Goal: Task Accomplishment & Management: Manage account settings

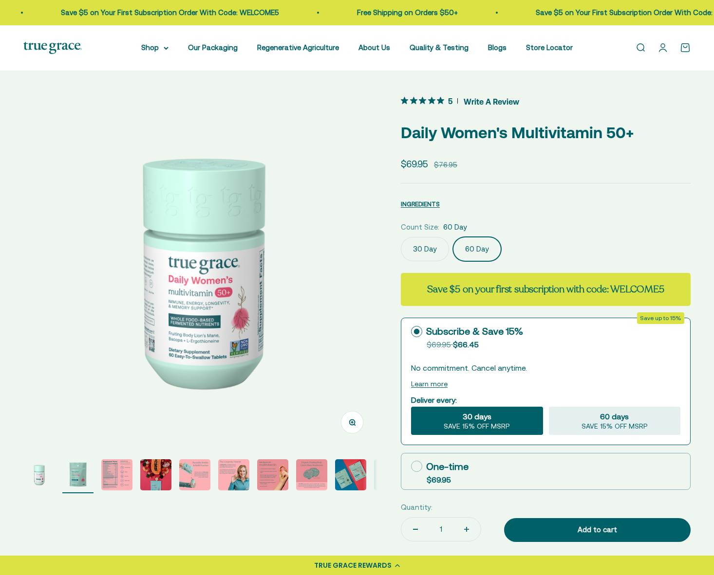
scroll to position [0, 366]
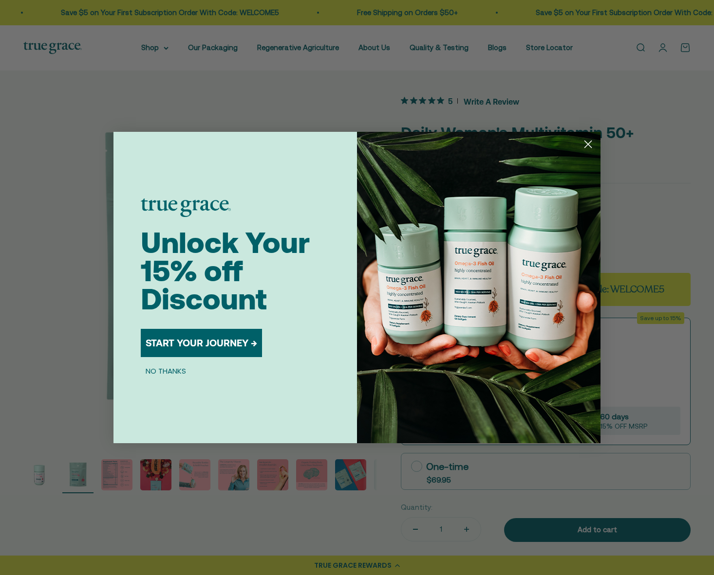
click at [198, 338] on button "START YOUR JOURNEY →" at bounding box center [201, 343] width 121 height 28
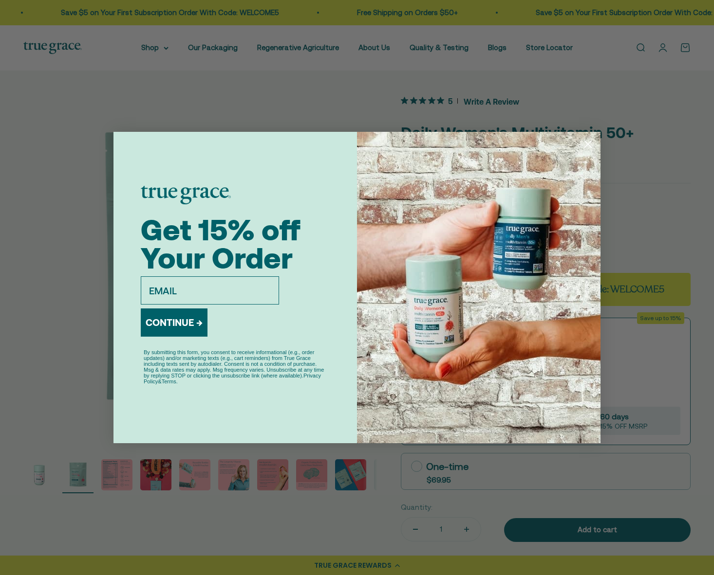
click at [180, 294] on input "email" at bounding box center [210, 290] width 138 height 28
type input "krmetheny@aol.com"
click at [163, 318] on button "CONTINUE →" at bounding box center [174, 323] width 67 height 28
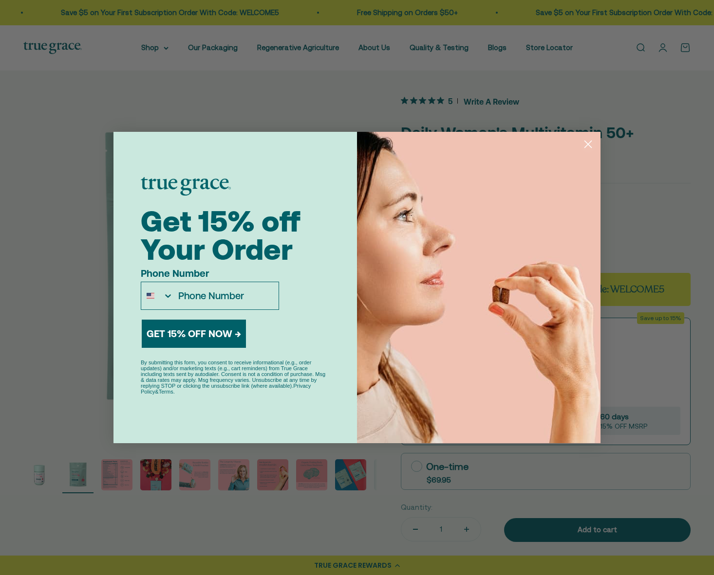
click at [586, 145] on circle "Close dialog" at bounding box center [588, 144] width 16 height 16
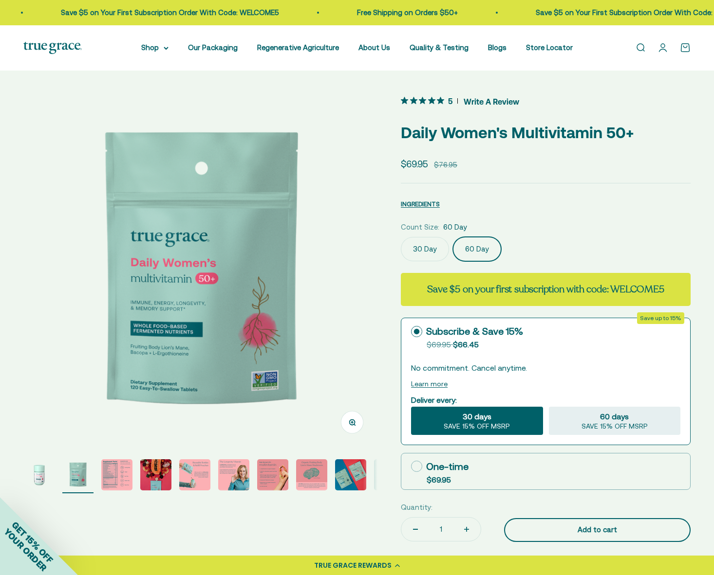
click at [594, 531] on div "Add to cart" at bounding box center [596, 530] width 147 height 12
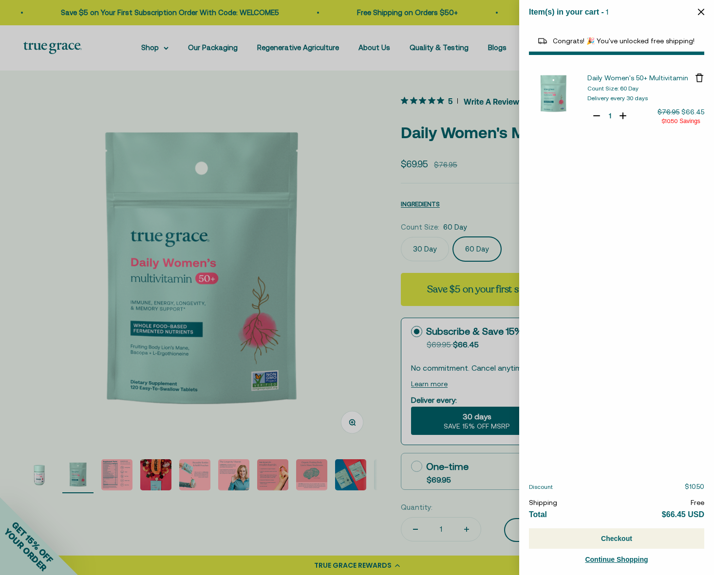
select select "44882812010710"
select select "40055698129088"
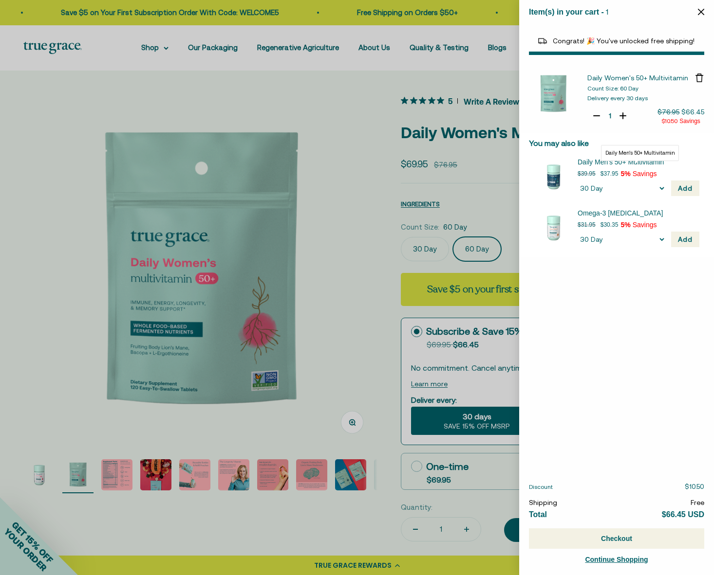
click at [627, 161] on span "Daily Men's 50+ Multivitamin" at bounding box center [632, 162] width 110 height 10
click at [673, 185] on button "Add" at bounding box center [685, 189] width 28 height 16
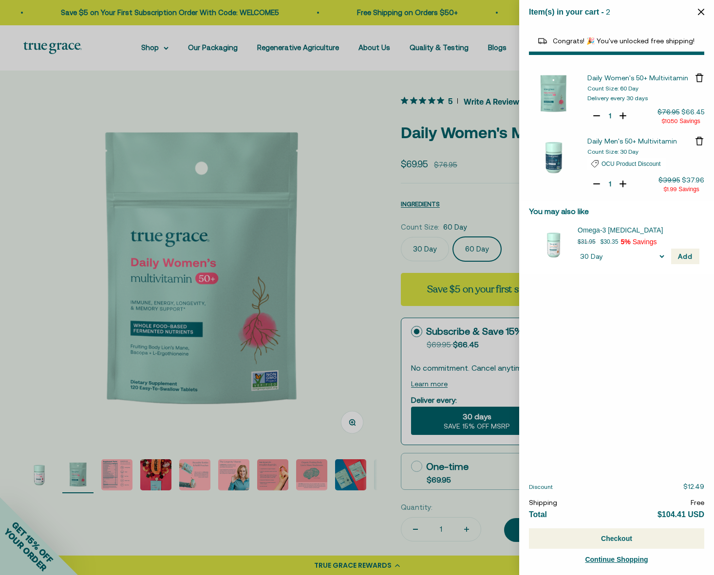
click at [596, 145] on p "Daily Men's 50+ Multivitamin" at bounding box center [640, 141] width 107 height 10
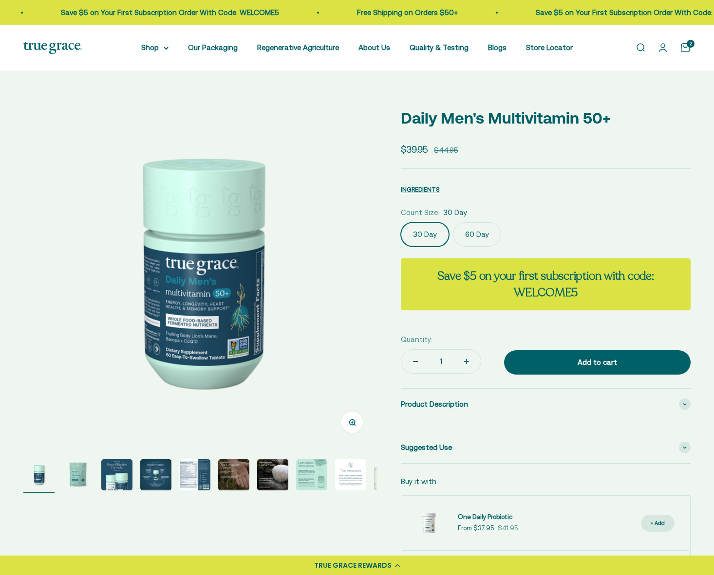
click at [81, 470] on img "Go to item 2" at bounding box center [77, 475] width 31 height 31
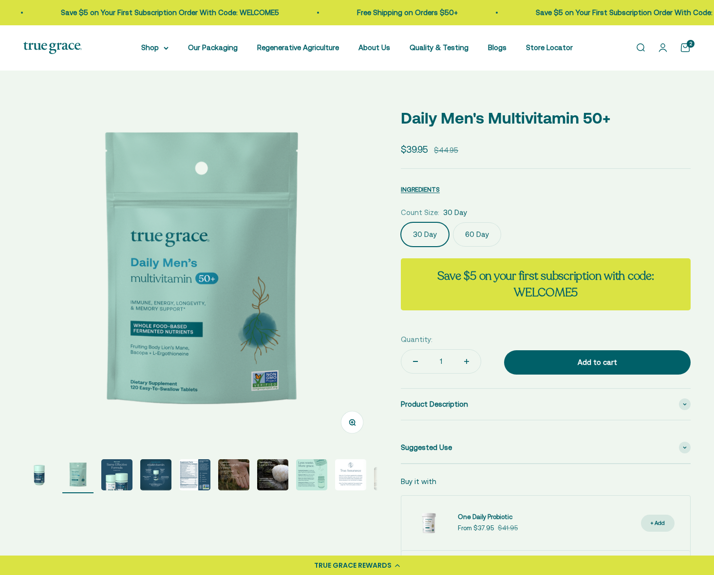
click at [471, 233] on fieldset "Count Size: 30 Day 30 Day 60 Day" at bounding box center [546, 227] width 290 height 40
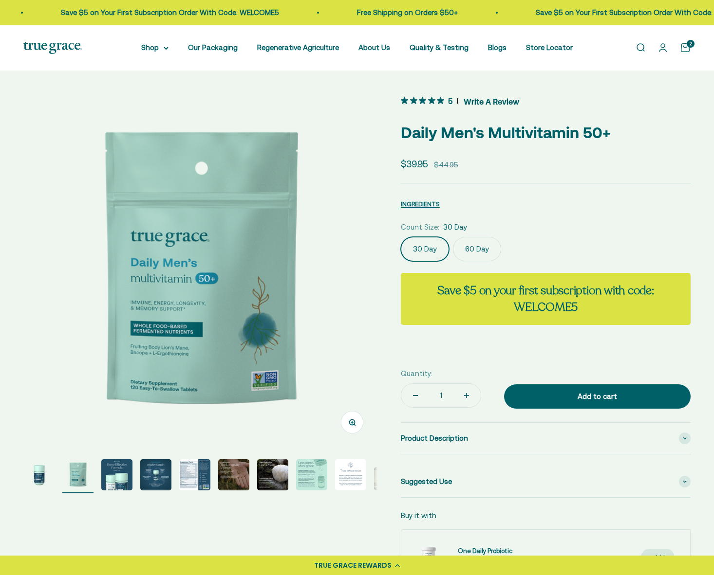
scroll to position [0, 0]
click at [475, 245] on label "60 Day" at bounding box center [477, 249] width 48 height 24
click at [401, 237] on input "60 Day" at bounding box center [400, 237] width 0 height 0
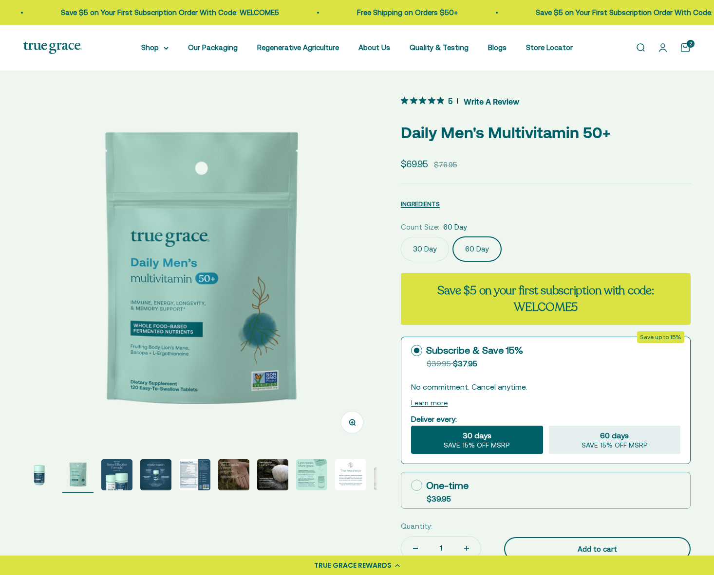
click at [608, 544] on div "Add to cart" at bounding box center [596, 550] width 147 height 12
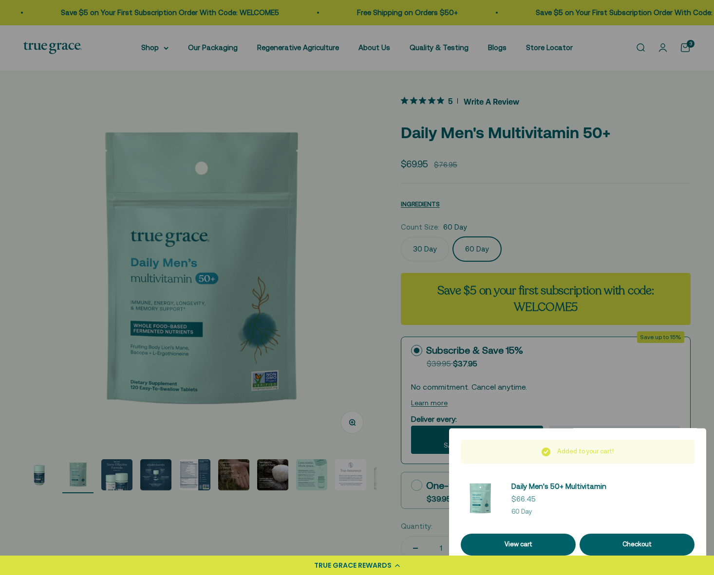
click at [585, 388] on div at bounding box center [357, 287] width 714 height 575
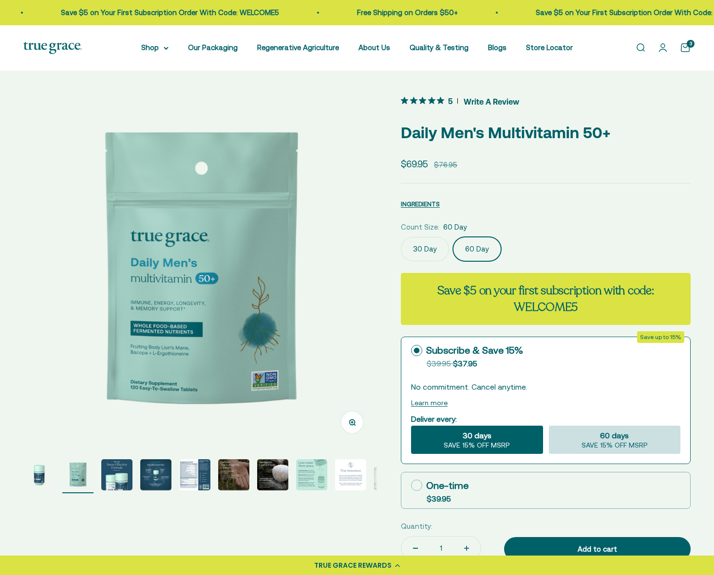
click at [622, 438] on span "60 days" at bounding box center [614, 436] width 29 height 12
click at [549, 426] on input "60 days SAVE 15% OFF MSRP" at bounding box center [548, 425] width 0 height 0
radio input "true"
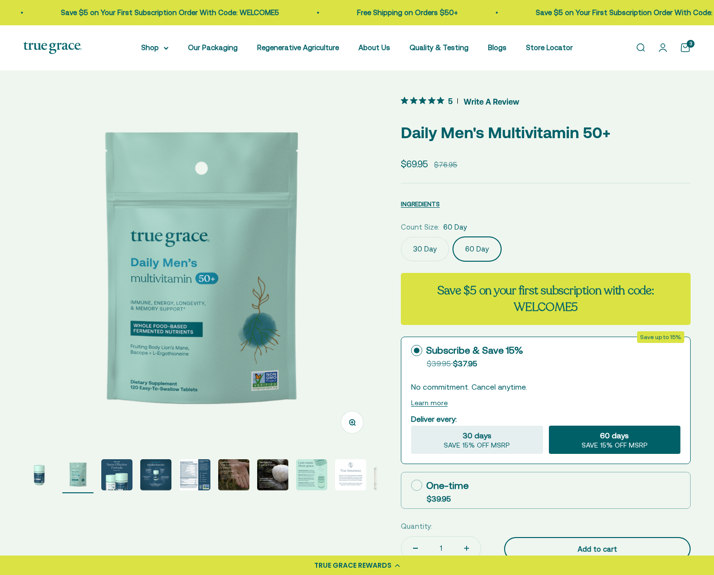
click at [621, 548] on div "Add to cart" at bounding box center [596, 550] width 147 height 12
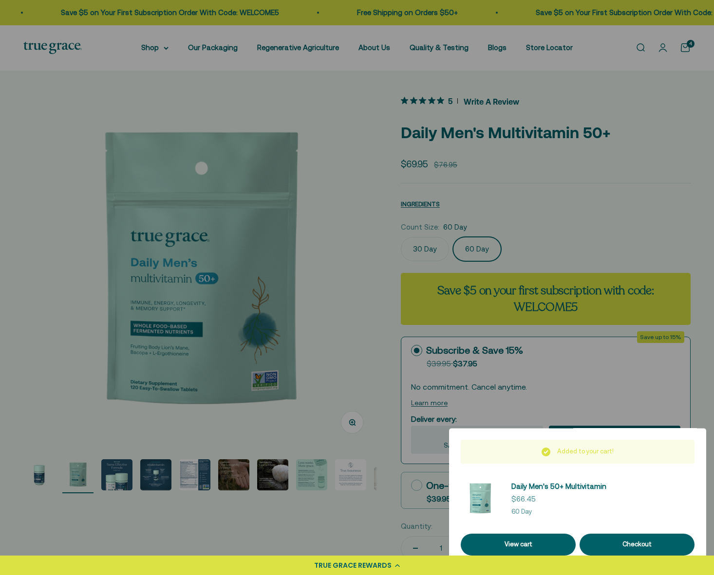
click at [689, 50] on div at bounding box center [357, 287] width 714 height 575
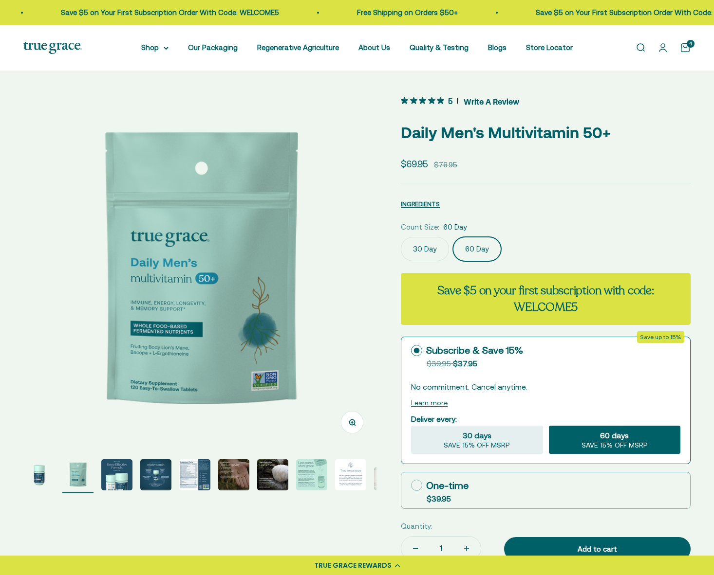
click at [691, 40] on cart-count "4" at bounding box center [690, 44] width 8 height 8
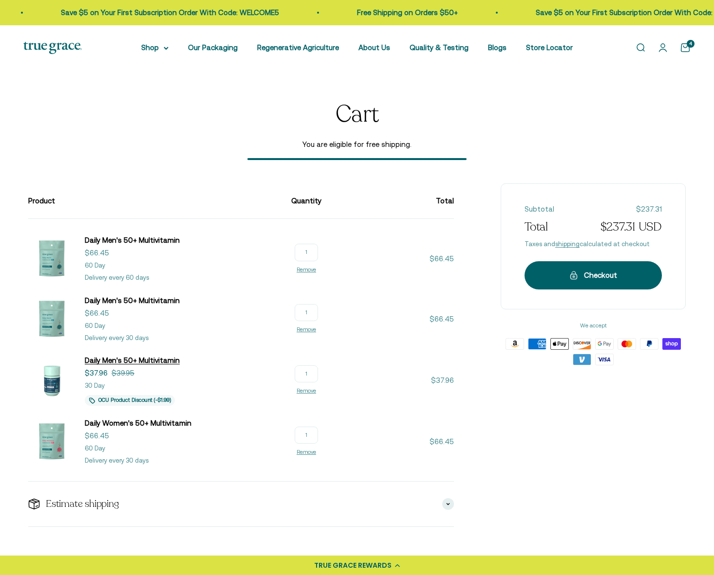
click at [165, 359] on span "Daily Men's 50+ Multivitamin" at bounding box center [132, 360] width 95 height 8
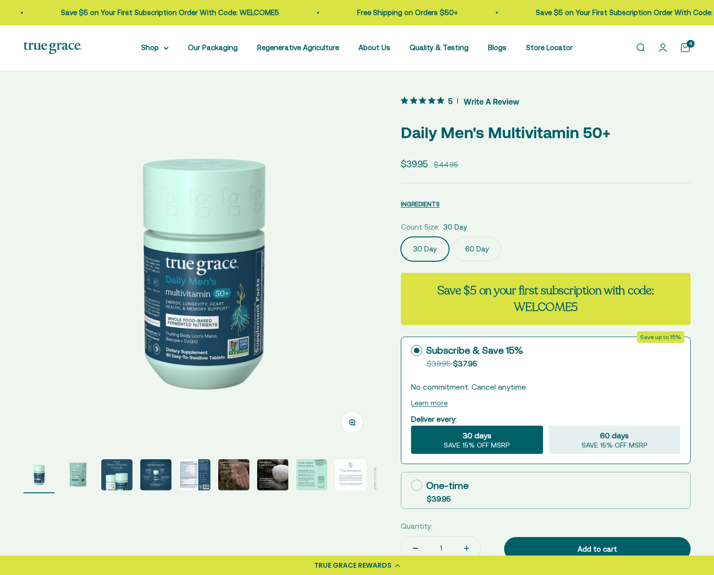
click at [416, 485] on icon at bounding box center [416, 485] width 11 height 11
click at [411, 485] on input "One-time $39.95" at bounding box center [410, 485] width 0 height 0
radio input "true"
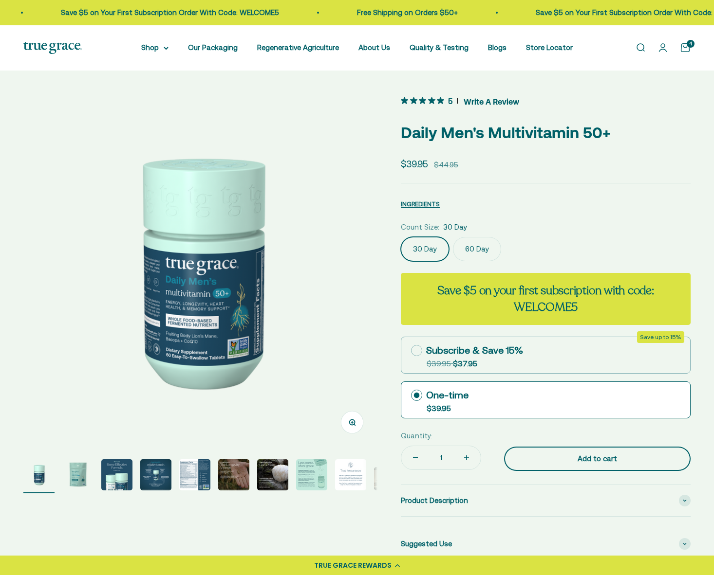
click at [569, 457] on div "Add to cart" at bounding box center [596, 459] width 147 height 12
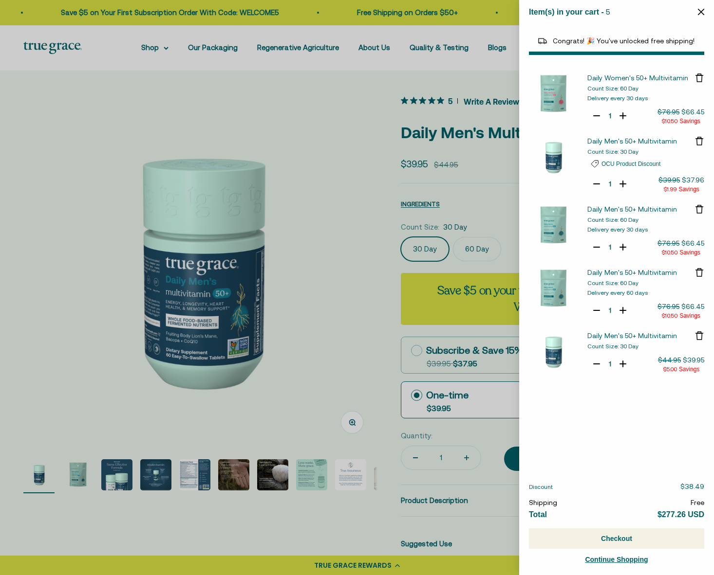
select select "40055698129088"
click at [698, 209] on icon "Remove Daily Men's 50+ Multivitamin" at bounding box center [699, 209] width 10 height 10
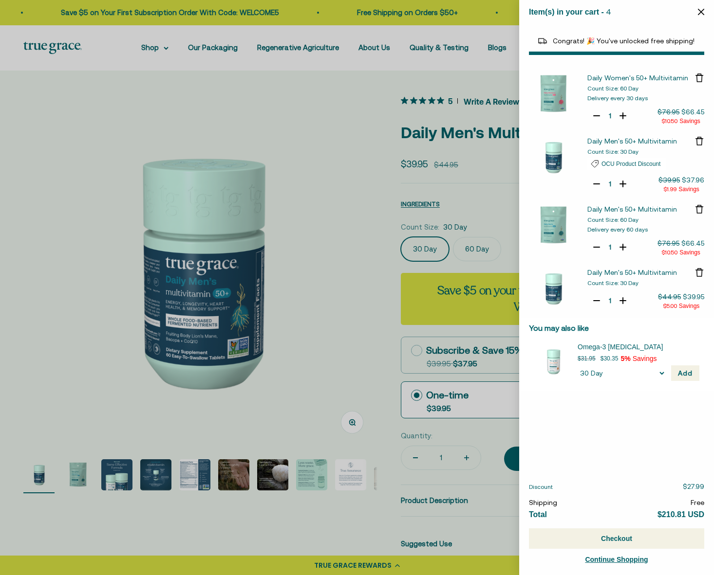
click at [701, 139] on icon "Remove Daily Men's 50+ Multivitamin" at bounding box center [699, 142] width 5 height 6
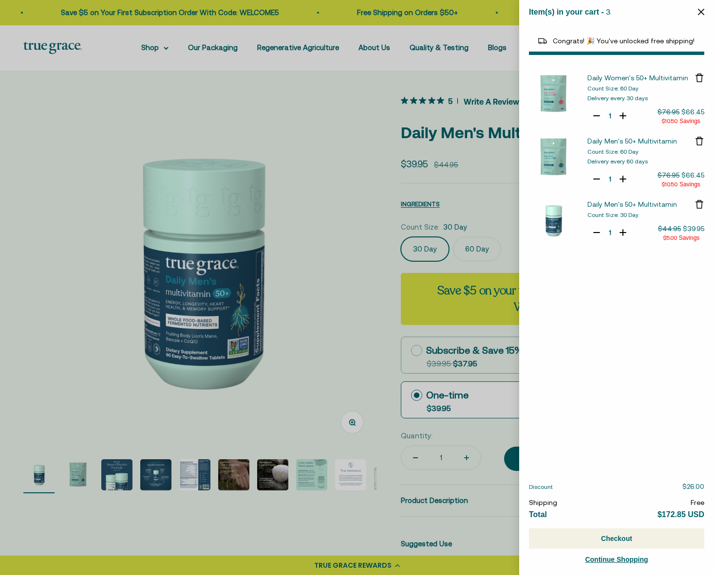
select select "40055698129088"
select select "44878157185238"
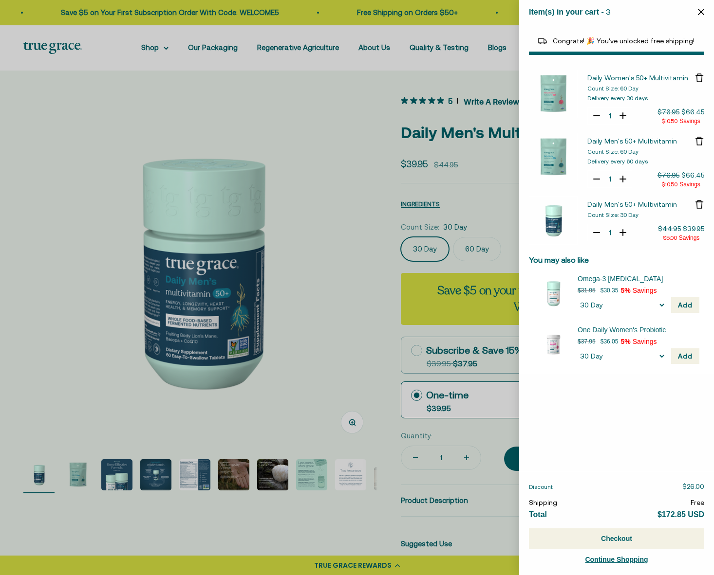
click at [697, 74] on icon "Remove Daily Women's 50+ Multivitamin" at bounding box center [699, 74] width 4 height 1
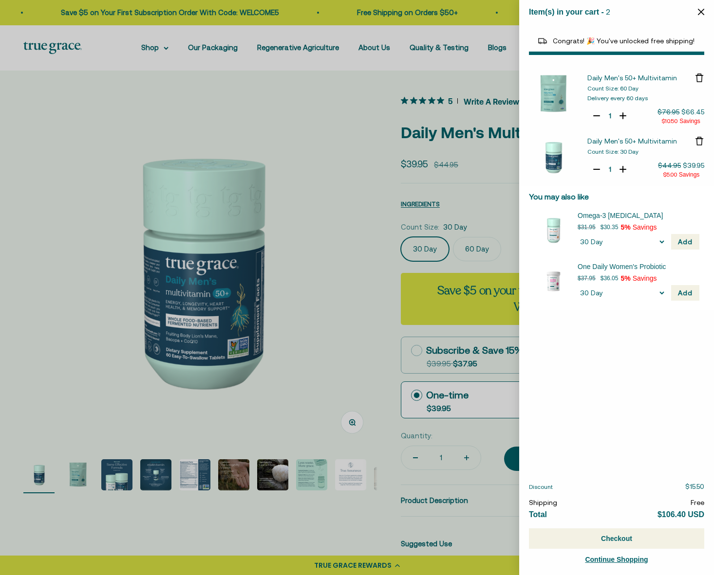
select select "44882806636758"
select select "42422654566614"
click at [371, 320] on div at bounding box center [357, 287] width 714 height 575
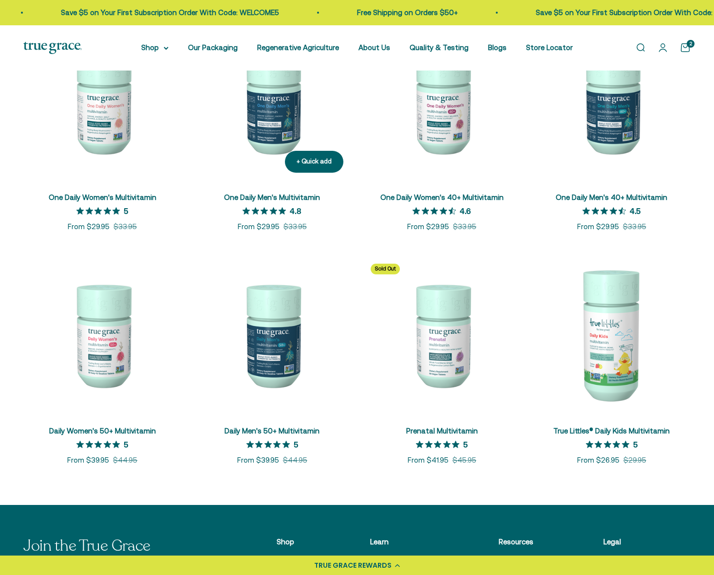
scroll to position [231, 0]
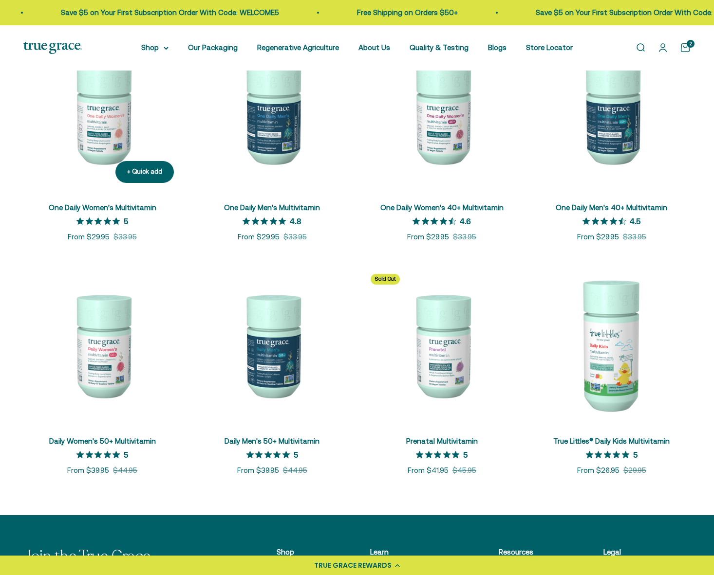
click at [98, 207] on link "One Daily Women's Multivitamin" at bounding box center [103, 207] width 108 height 8
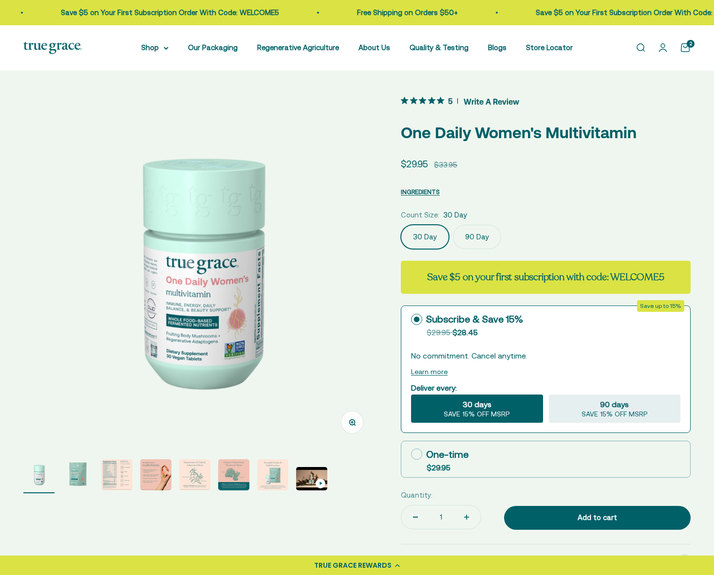
click at [77, 477] on img "Go to item 2" at bounding box center [77, 475] width 31 height 31
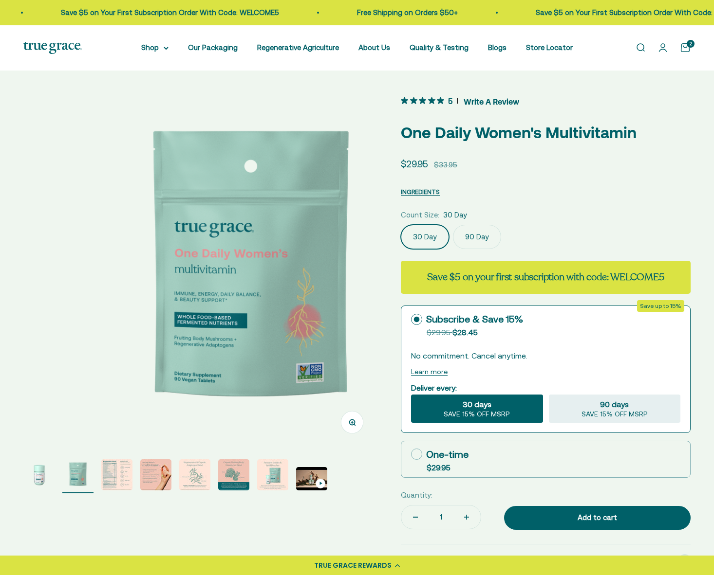
scroll to position [0, 366]
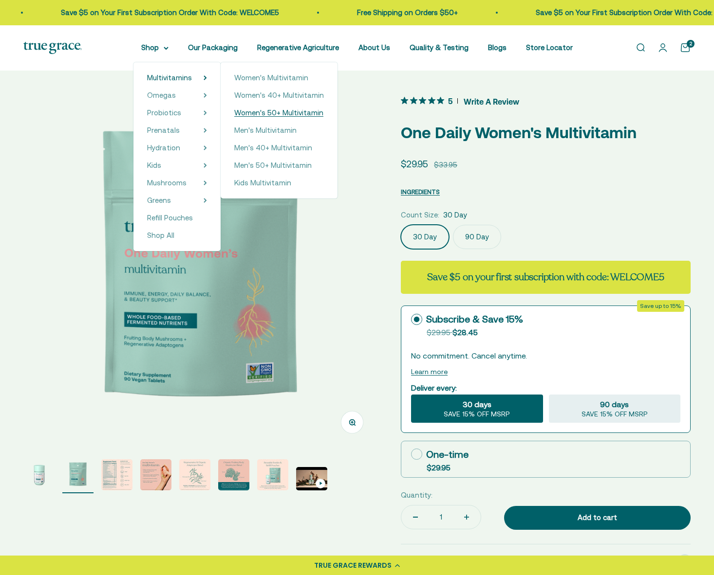
click at [279, 109] on span "Women's 50+ Multivitamin" at bounding box center [278, 113] width 89 height 12
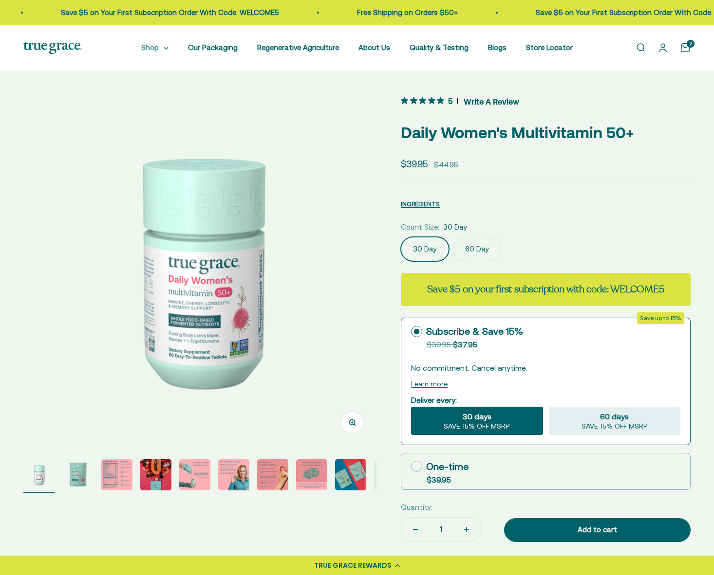
click at [141, 48] on summary "Shop" at bounding box center [154, 48] width 27 height 12
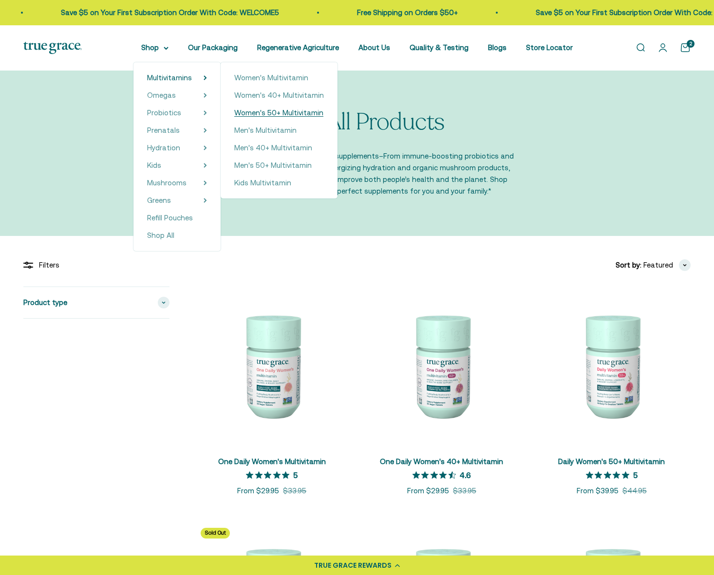
click at [271, 112] on span "Women's 50+ Multivitamin" at bounding box center [278, 113] width 89 height 8
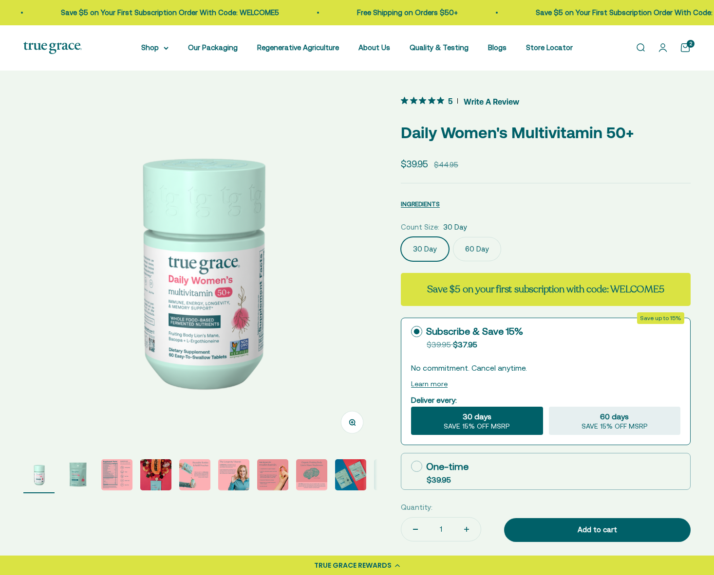
click at [79, 475] on img "Go to item 2" at bounding box center [77, 475] width 31 height 31
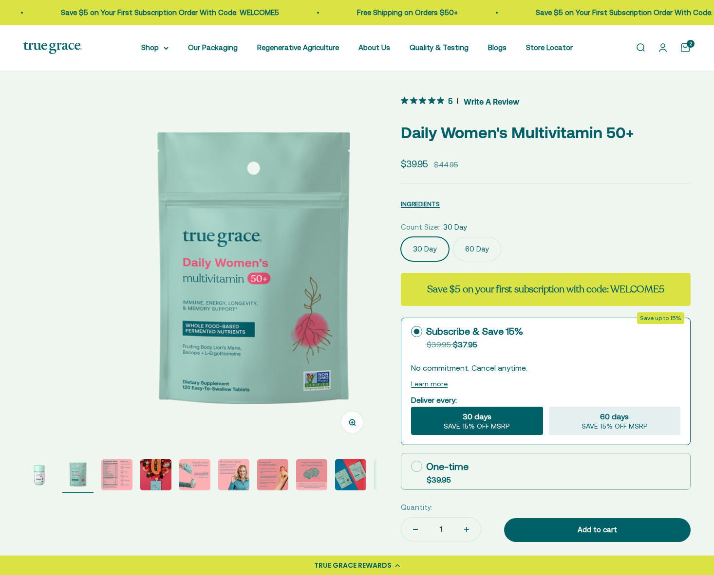
scroll to position [0, 366]
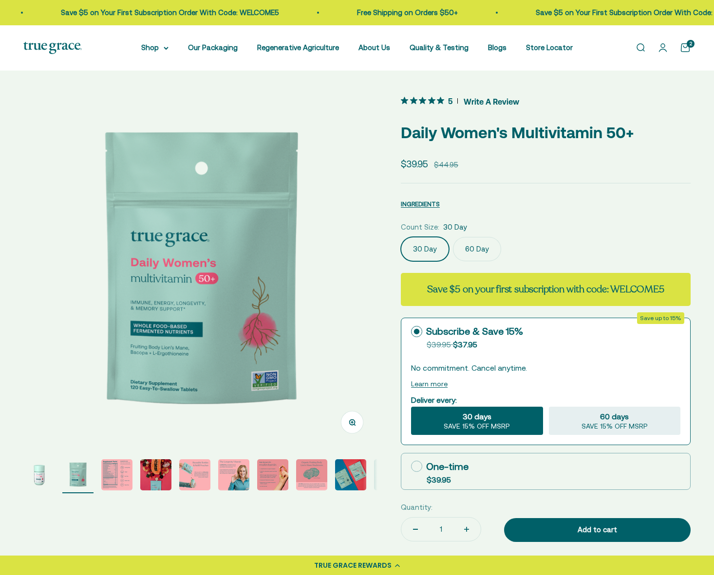
click at [485, 249] on label "60 Day" at bounding box center [477, 249] width 48 height 24
click at [401, 237] on input "60 Day" at bounding box center [400, 237] width 0 height 0
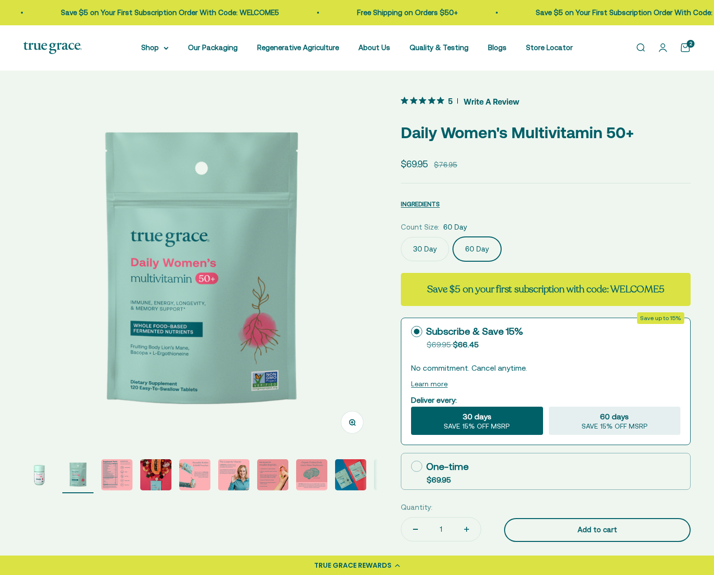
click at [596, 529] on div "Add to cart" at bounding box center [596, 530] width 147 height 12
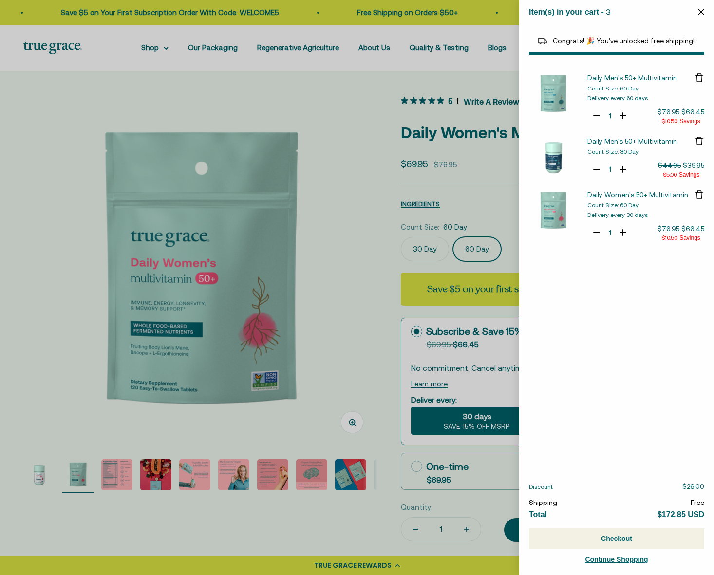
select select "42422654566614"
select select "46108266823894"
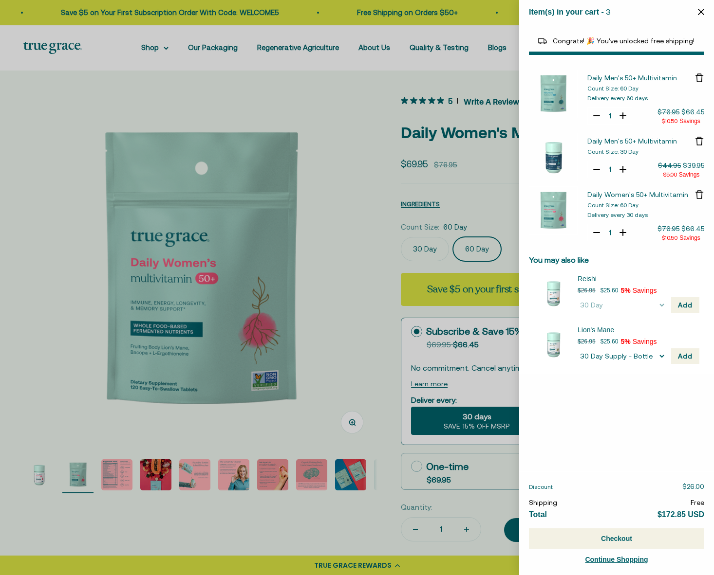
click at [117, 474] on div at bounding box center [357, 287] width 714 height 575
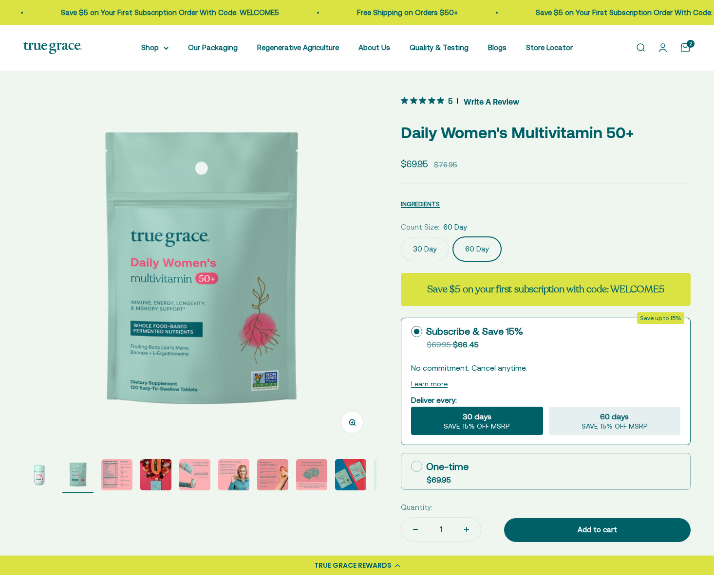
click at [117, 474] on img "Go to item 3" at bounding box center [116, 475] width 31 height 31
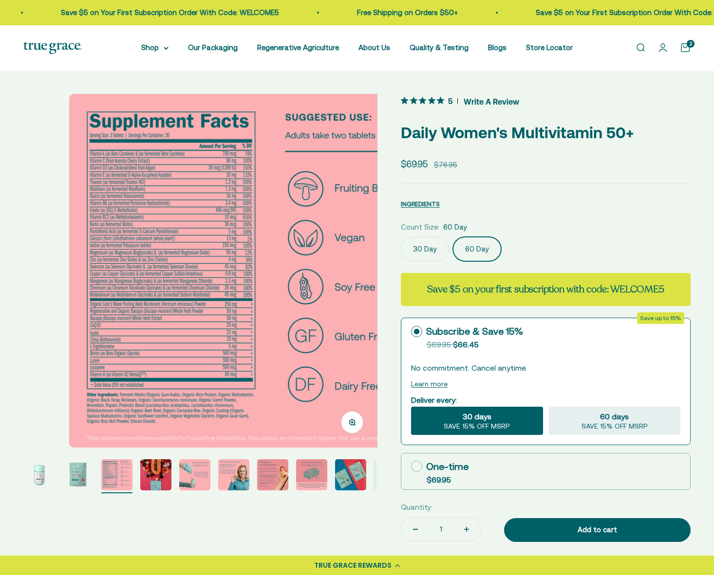
scroll to position [0, 731]
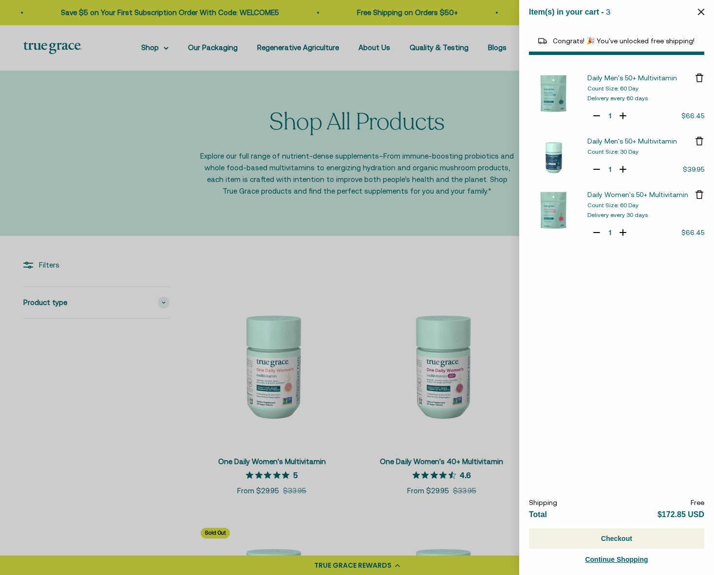
click at [685, 47] on link "Open cart 3" at bounding box center [685, 47] width 11 height 11
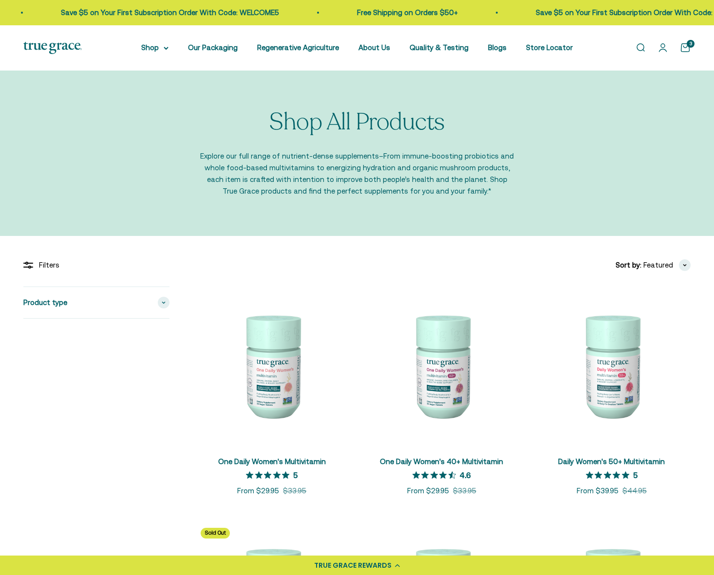
click at [687, 46] on cart-count "3" at bounding box center [690, 44] width 8 height 8
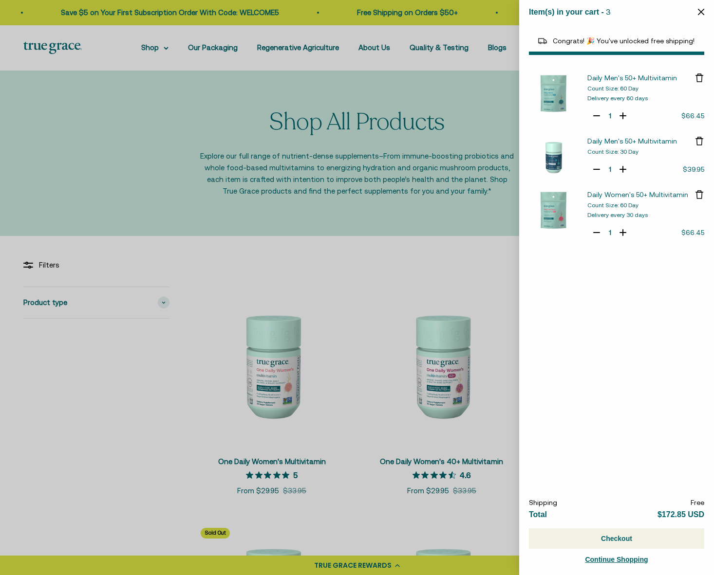
select select "42422654566614"
select select "46108266823894"
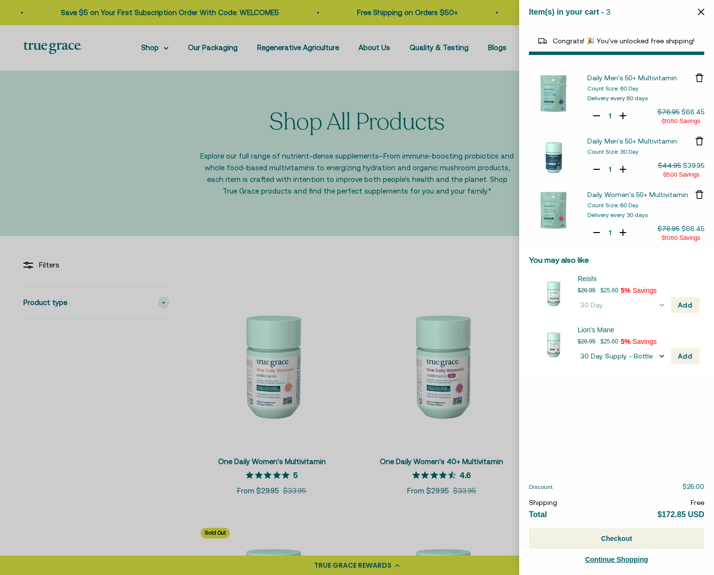
click at [600, 78] on span "Daily Men's 50+ Multivitamin" at bounding box center [632, 78] width 90 height 8
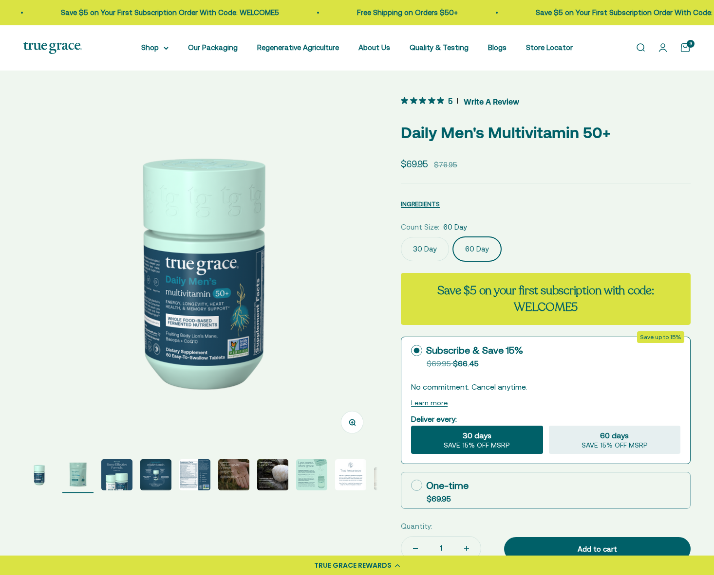
scroll to position [0, 366]
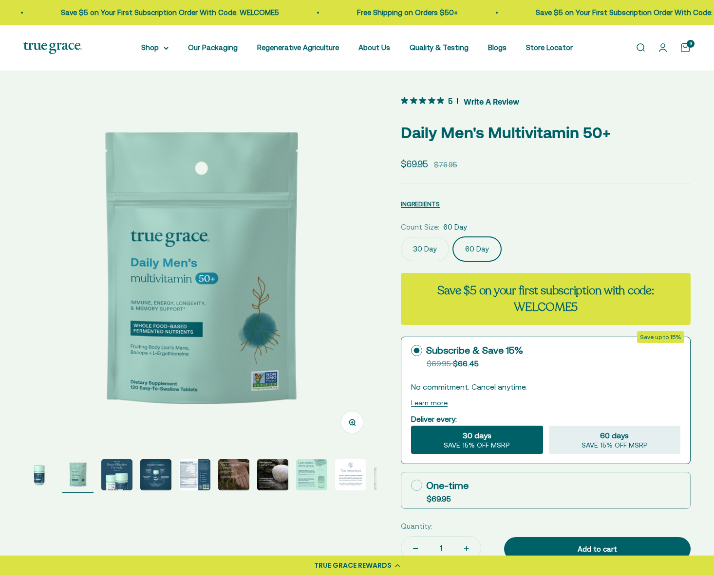
click at [81, 478] on img "Go to item 2" at bounding box center [77, 475] width 31 height 31
click at [194, 478] on img "Go to item 5" at bounding box center [194, 475] width 31 height 31
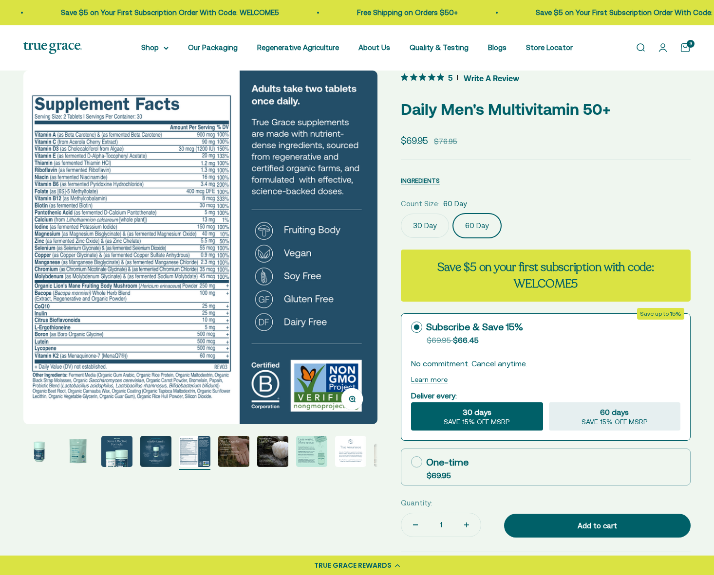
scroll to position [23, 0]
click at [616, 419] on span "SAVE 15% OFF MSRP" at bounding box center [614, 422] width 66 height 9
click at [549, 403] on input "60 days SAVE 15% OFF MSRP" at bounding box center [548, 402] width 0 height 0
radio input "true"
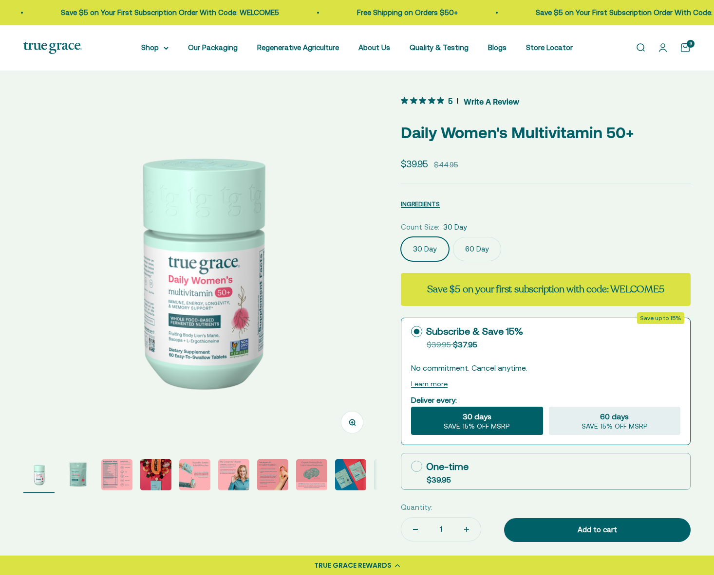
click at [474, 246] on label "60 Day" at bounding box center [477, 249] width 48 height 24
click at [401, 237] on input "60 Day" at bounding box center [400, 237] width 0 height 0
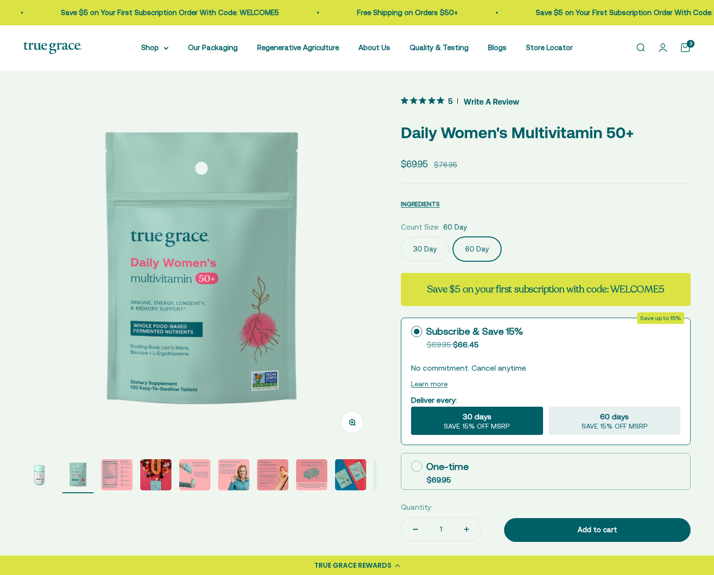
click at [429, 247] on label "30 Day" at bounding box center [425, 249] width 48 height 24
click at [401, 237] on input "30 Day" at bounding box center [400, 237] width 0 height 0
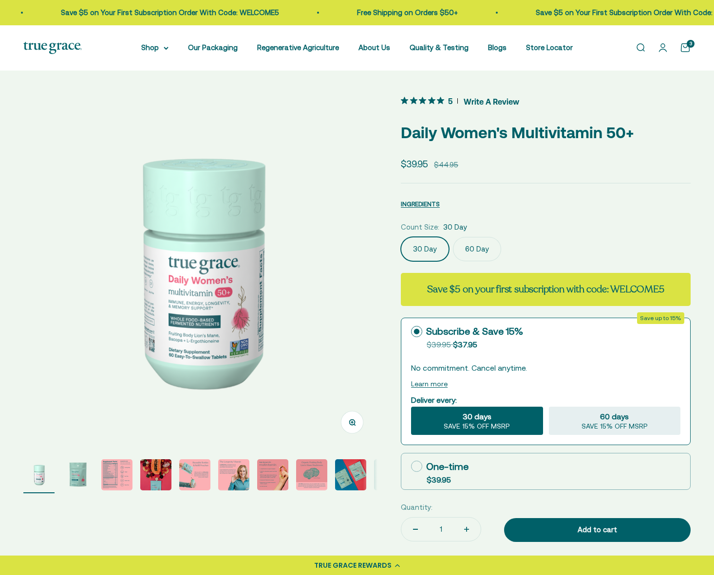
click at [429, 247] on label "30 Day" at bounding box center [425, 249] width 48 height 24
click at [401, 237] on input "30 Day" at bounding box center [400, 237] width 0 height 0
click at [686, 44] on link "Open cart 3" at bounding box center [685, 47] width 11 height 11
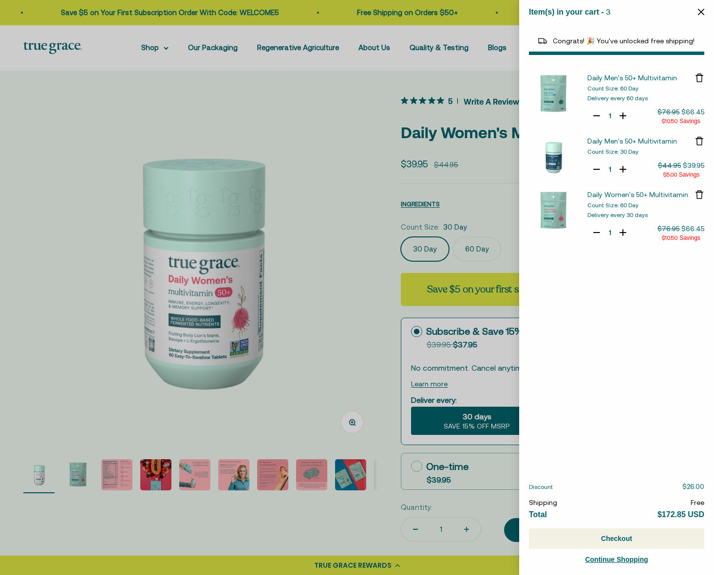
select select "42422654566614"
select select "46108266823894"
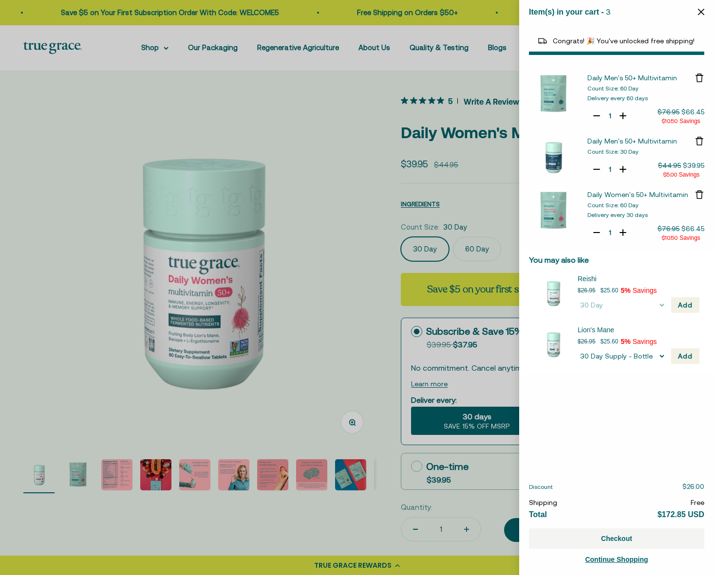
click at [647, 543] on button "Checkout" at bounding box center [616, 539] width 175 height 20
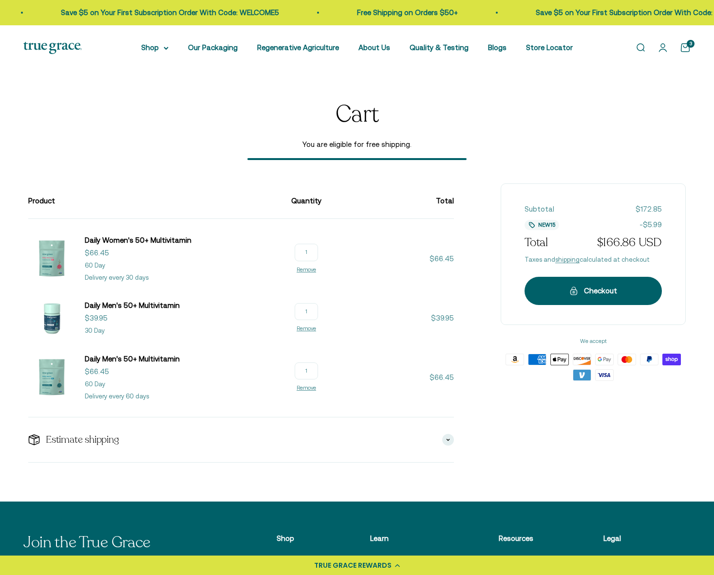
click at [686, 46] on link "Open cart 3" at bounding box center [685, 47] width 11 height 11
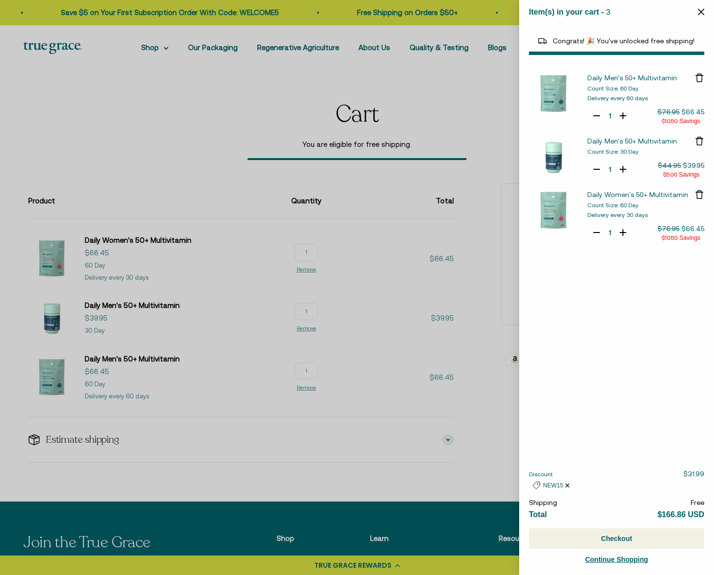
select select "42422654566614"
select select "46108266823894"
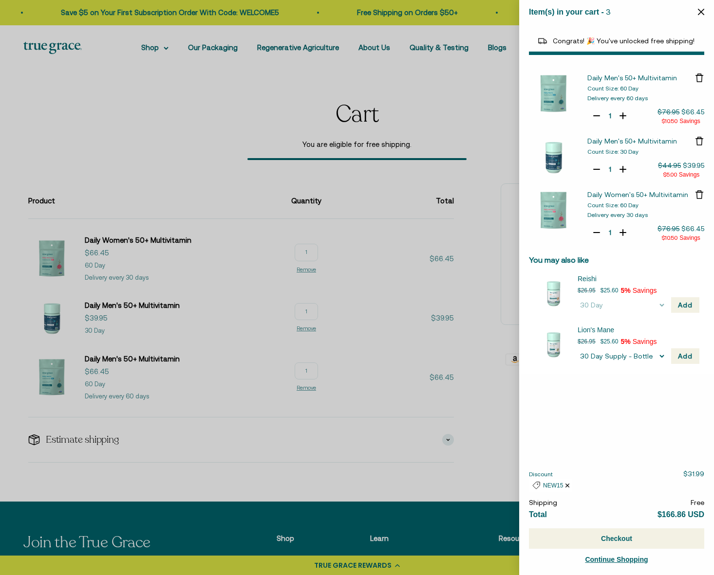
click at [699, 77] on icon "Remove Daily Men's 50+ Multivitamin" at bounding box center [699, 78] width 10 height 10
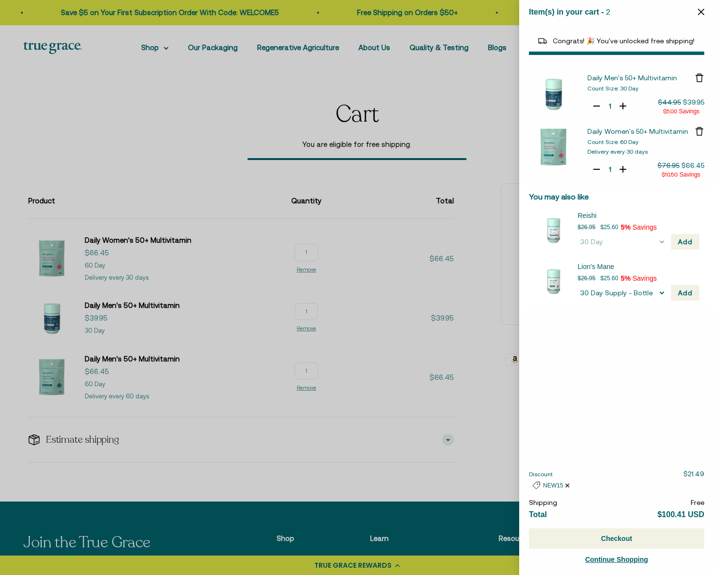
click at [698, 76] on icon "Remove Daily Men's 50+ Multivitamin" at bounding box center [699, 78] width 10 height 10
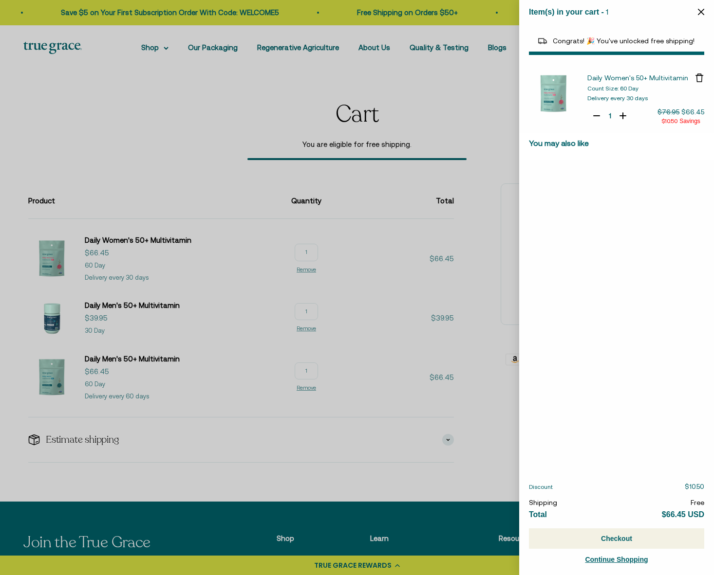
select select "44882812010710"
select select "40055698129088"
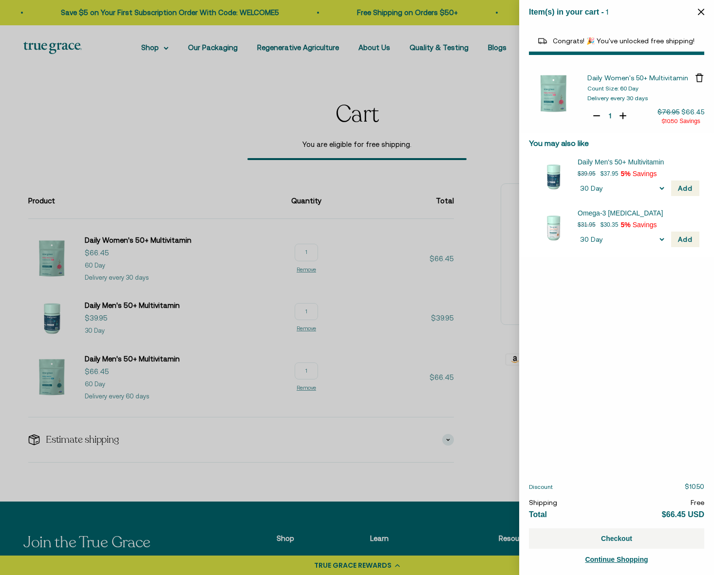
click at [621, 540] on button "Checkout" at bounding box center [616, 539] width 175 height 20
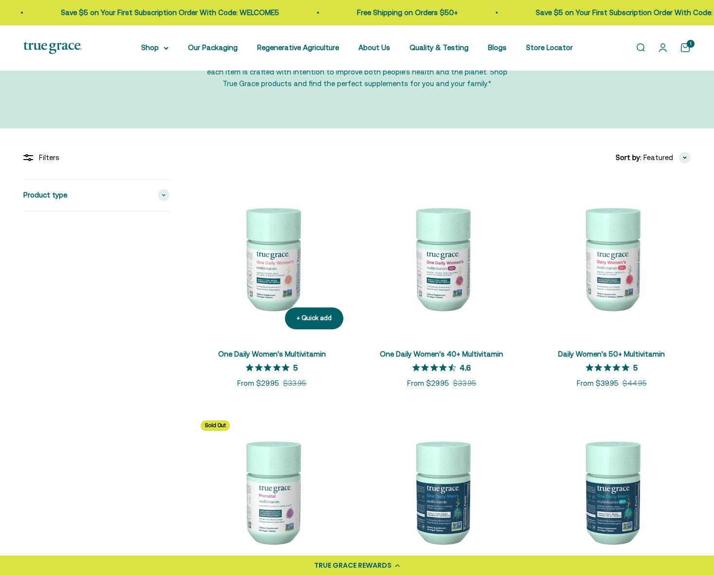
scroll to position [113, 0]
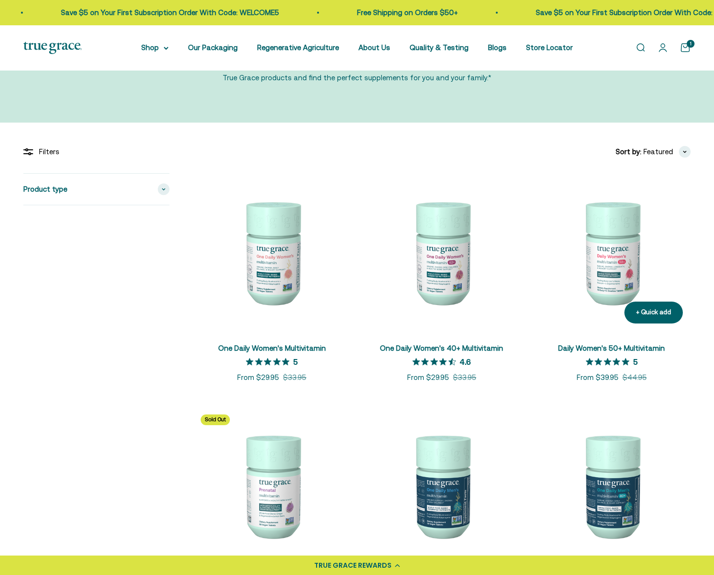
click at [609, 248] on img at bounding box center [611, 252] width 158 height 158
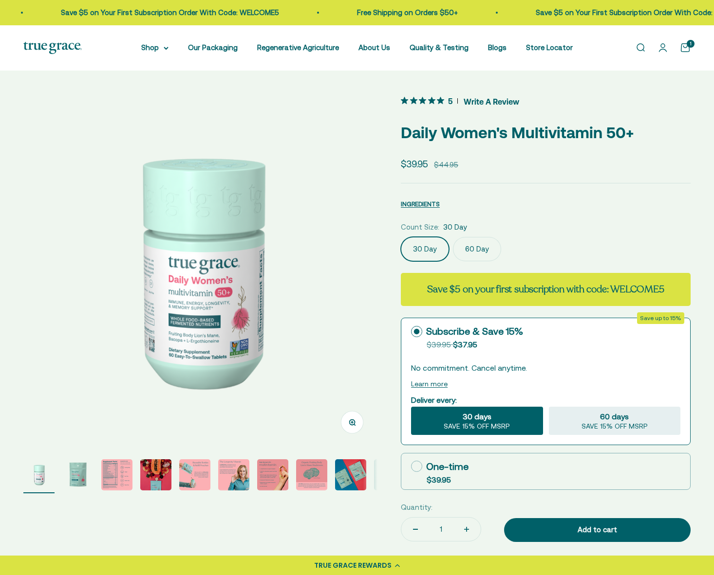
click at [477, 234] on fieldset "Count Size: 30 Day 30 Day 60 Day" at bounding box center [546, 241] width 290 height 40
click at [476, 248] on label "60 Day" at bounding box center [477, 249] width 48 height 24
click at [401, 237] on input "60 Day" at bounding box center [400, 237] width 0 height 0
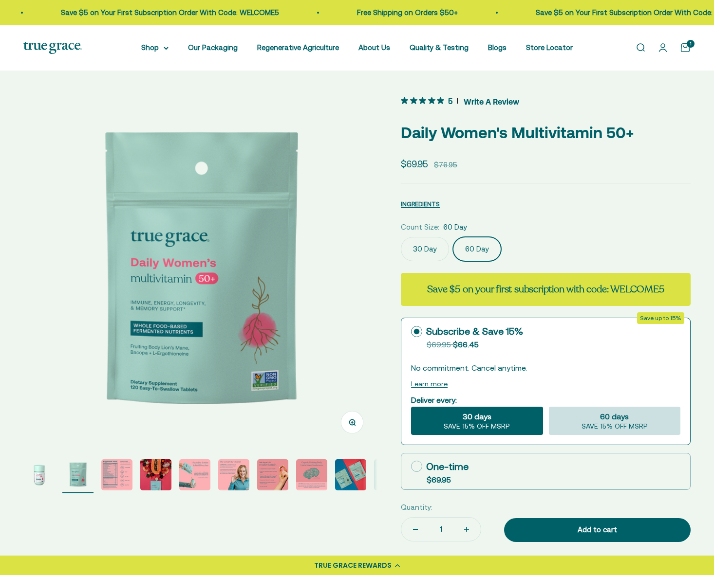
click at [620, 425] on span "SAVE 15% OFF MSRP" at bounding box center [614, 427] width 66 height 9
click at [549, 407] on input "60 days SAVE 15% OFF MSRP" at bounding box center [548, 406] width 0 height 0
radio input "true"
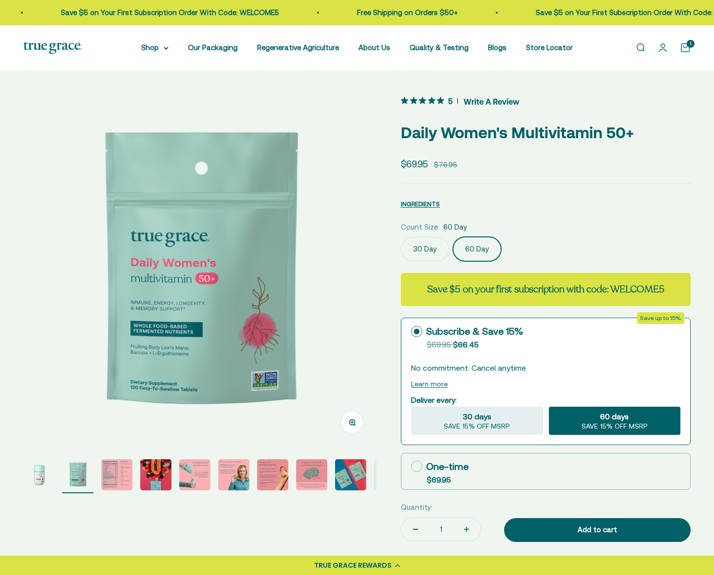
click at [686, 45] on link "Open cart 1" at bounding box center [685, 47] width 11 height 11
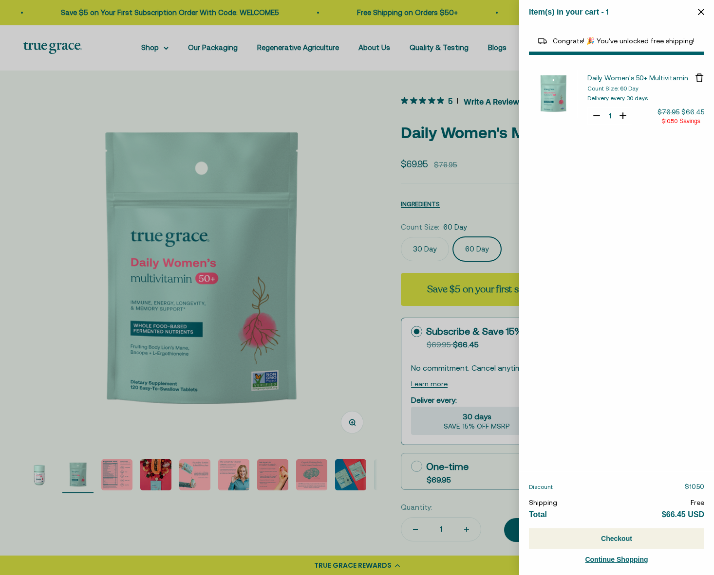
select select "44882812010710"
select select "40055698129088"
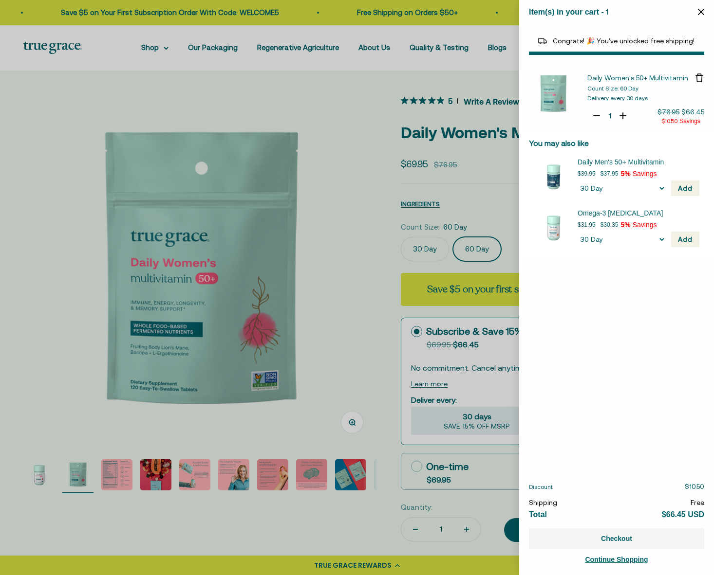
click at [612, 545] on button "Checkout" at bounding box center [616, 539] width 175 height 20
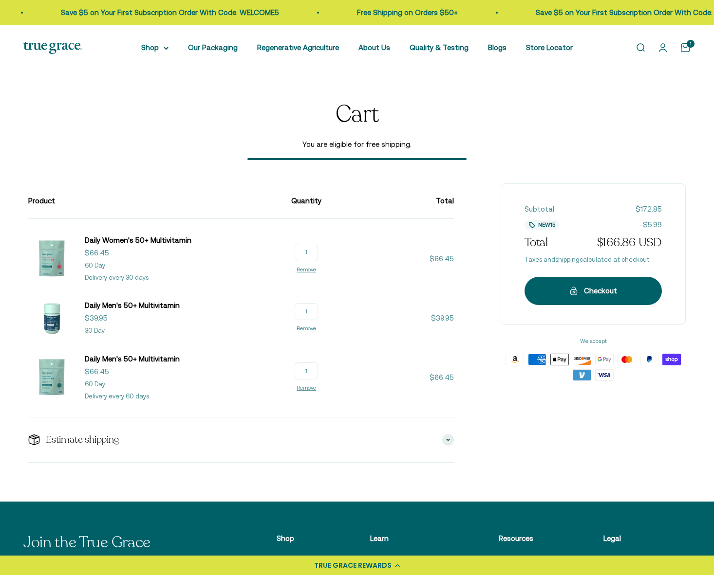
click at [687, 49] on link "Open cart 1" at bounding box center [685, 47] width 11 height 11
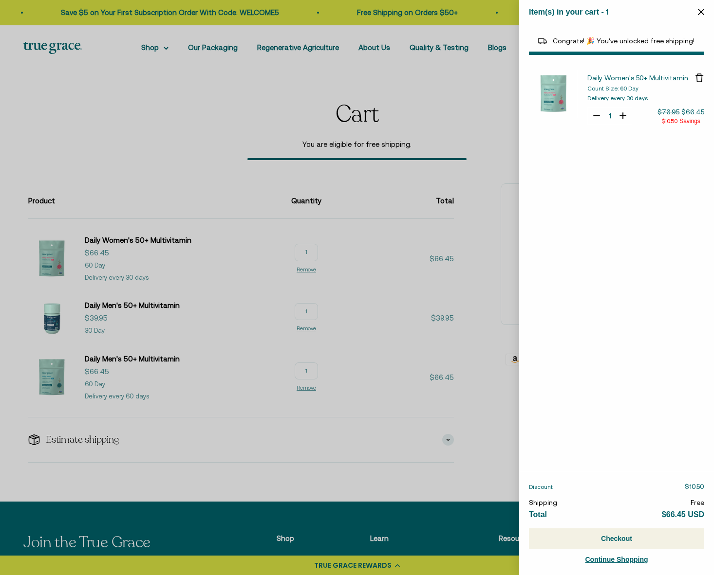
select select "44882812010710"
select select "40055698129088"
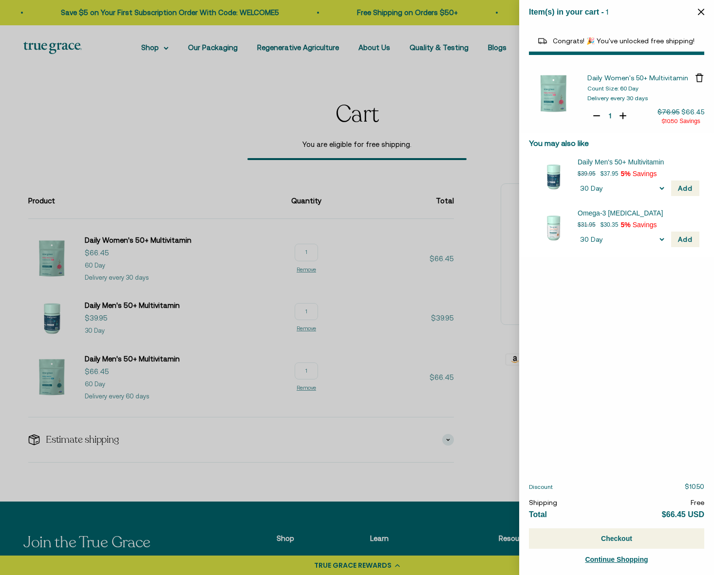
click at [611, 80] on span "Daily Women's 50+ Multivitamin" at bounding box center [637, 78] width 101 height 8
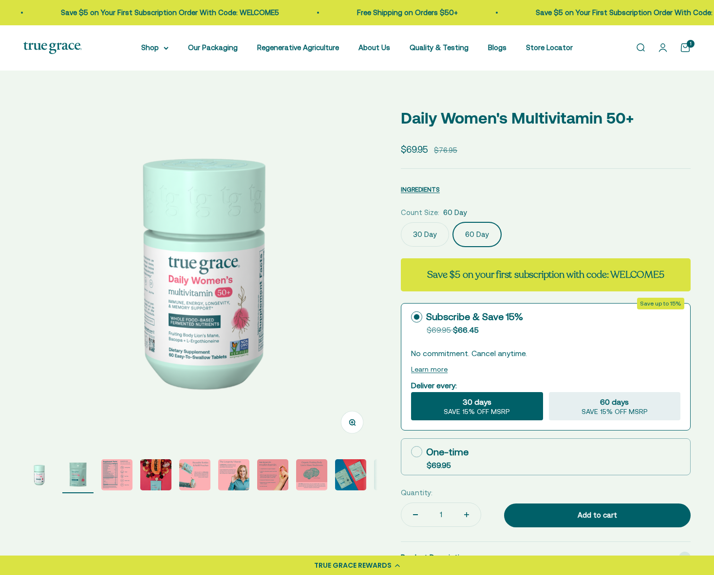
scroll to position [0, 366]
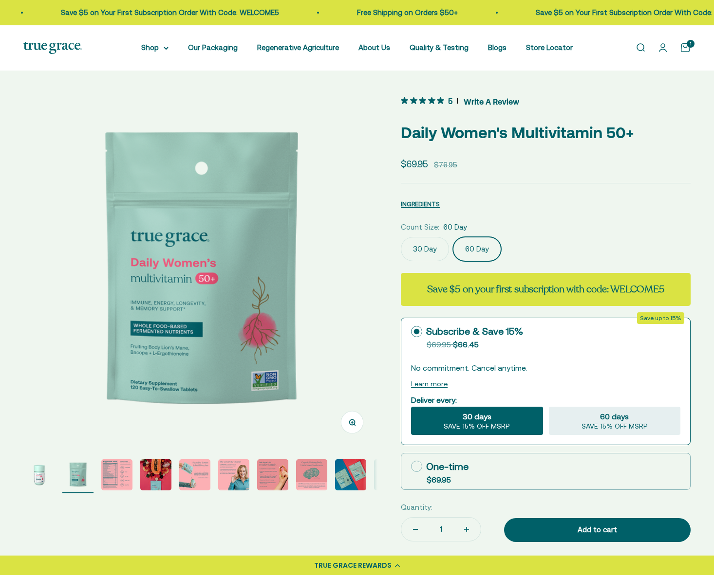
click at [691, 47] on cart-count "1" at bounding box center [690, 44] width 8 height 8
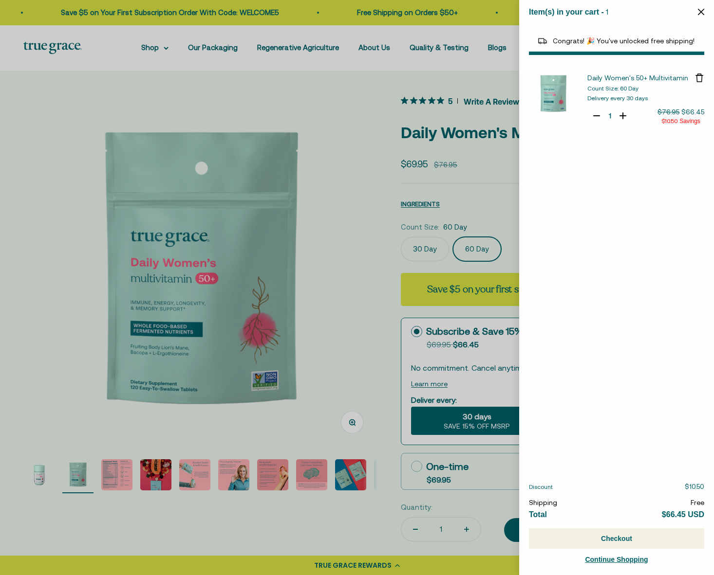
select select "44882812010710"
select select "40055698129088"
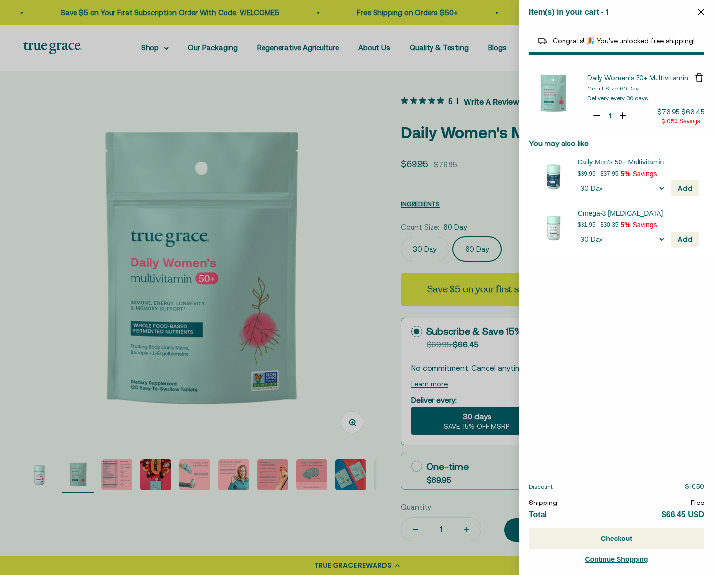
click at [344, 107] on div at bounding box center [357, 287] width 714 height 575
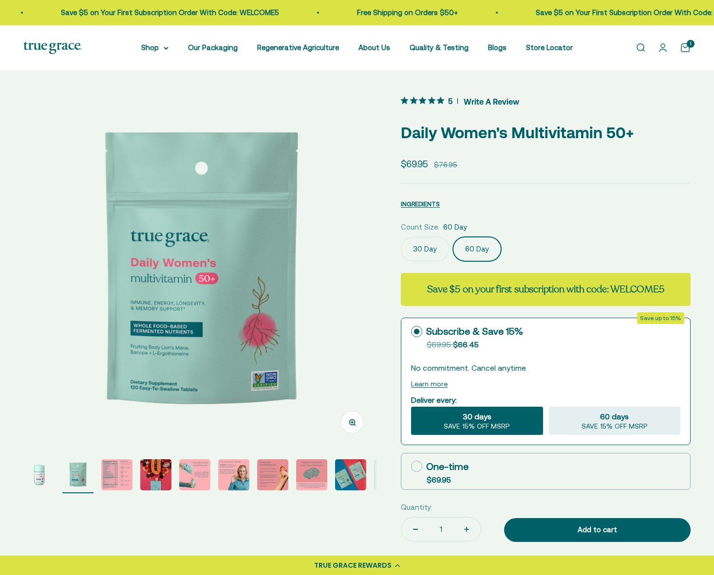
click at [509, 294] on strong "Save $5 on your first subscription with code: WELCOME5" at bounding box center [545, 289] width 237 height 13
click at [688, 46] on cart-count "1" at bounding box center [690, 44] width 8 height 8
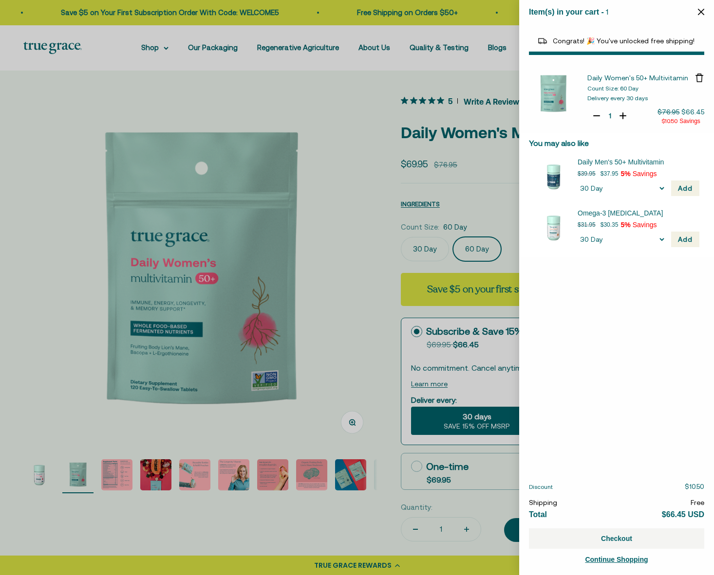
click at [624, 534] on button "Checkout" at bounding box center [616, 539] width 175 height 20
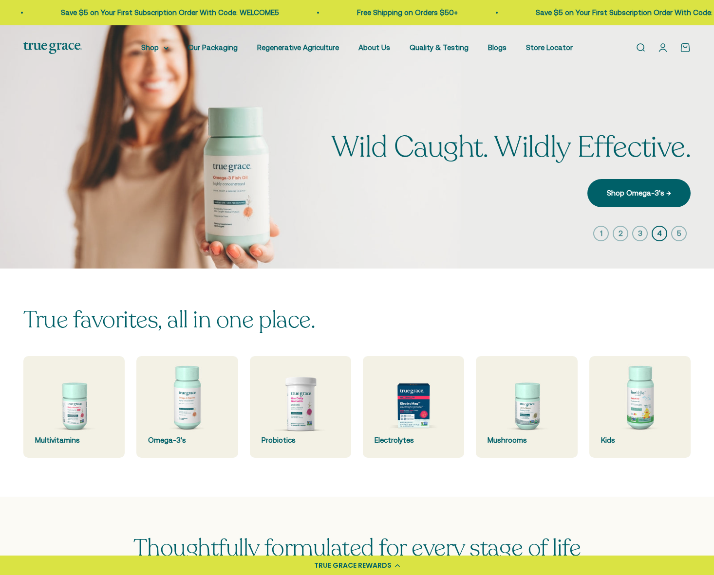
click at [662, 46] on link "Open account page" at bounding box center [662, 47] width 11 height 11
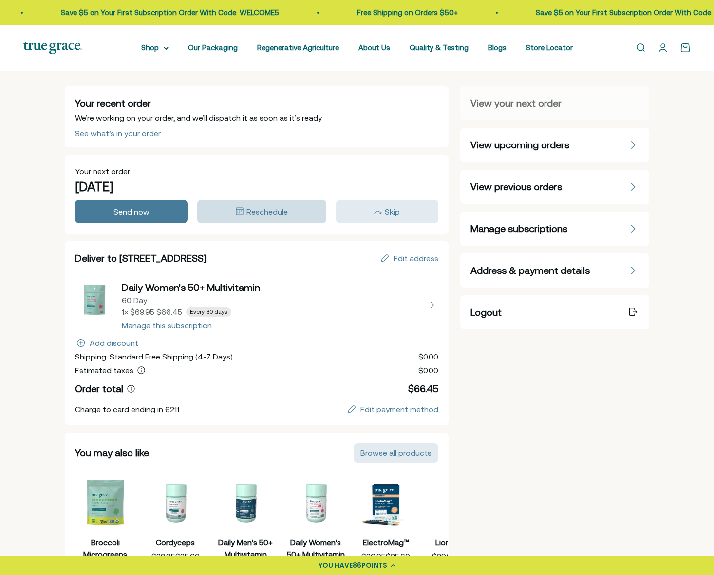
click at [268, 210] on span "Reschedule" at bounding box center [266, 211] width 41 height 9
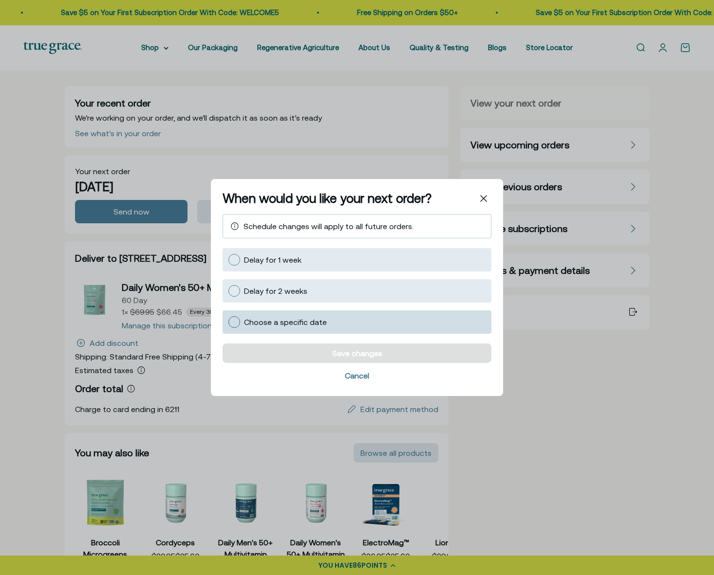
click at [234, 322] on div at bounding box center [234, 322] width 12 height 12
click at [228, 322] on input "Choose a specific date" at bounding box center [228, 322] width 0 height 0
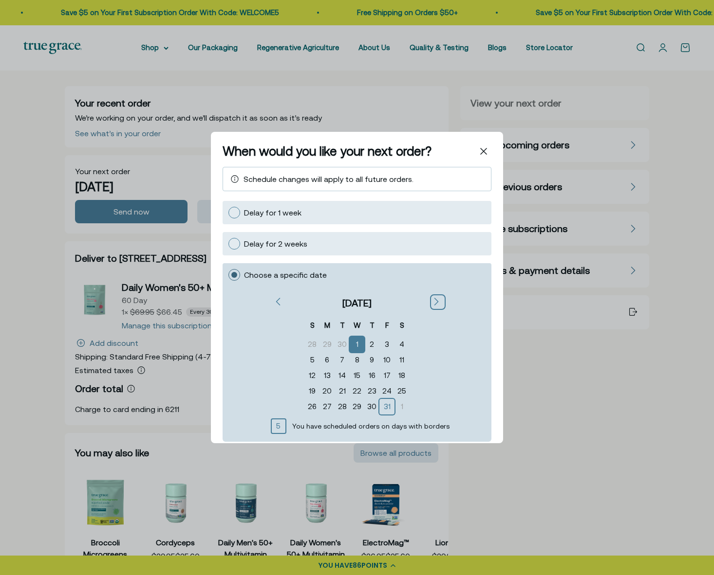
click at [434, 299] on div "Next" at bounding box center [438, 302] width 8 height 9
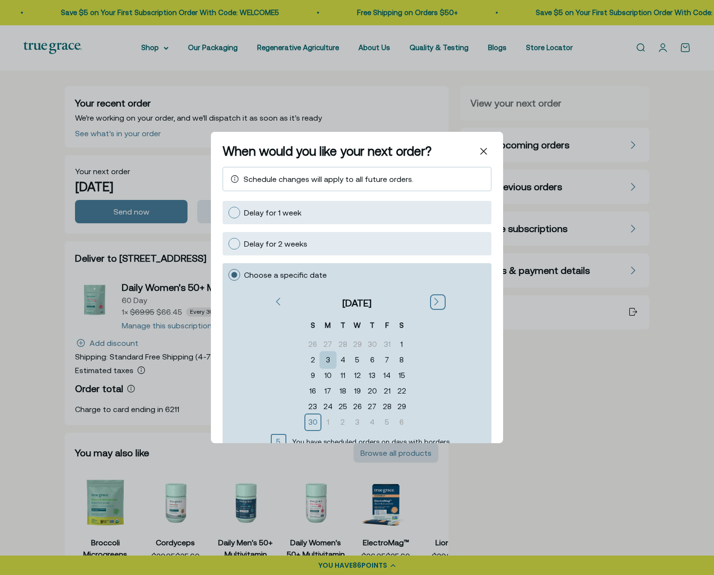
click at [331, 361] on div "3" at bounding box center [327, 360] width 15 height 16
click at [484, 150] on icon "Close" at bounding box center [483, 151] width 7 height 7
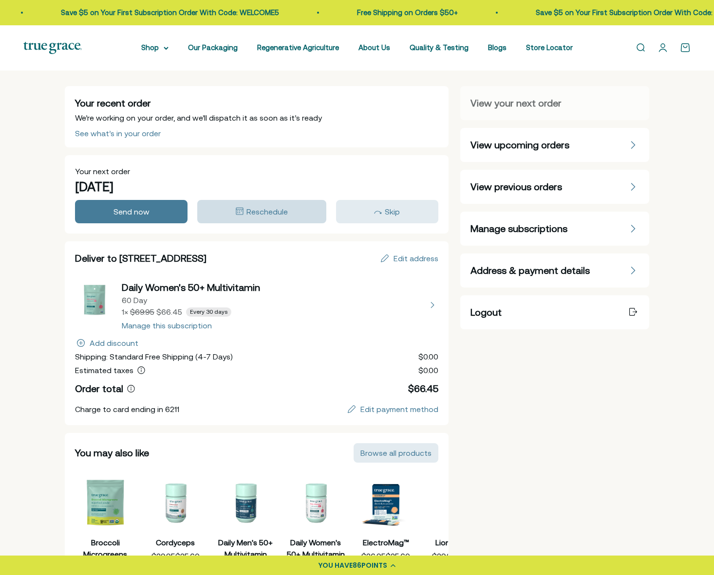
click at [252, 211] on span "Reschedule" at bounding box center [266, 211] width 41 height 9
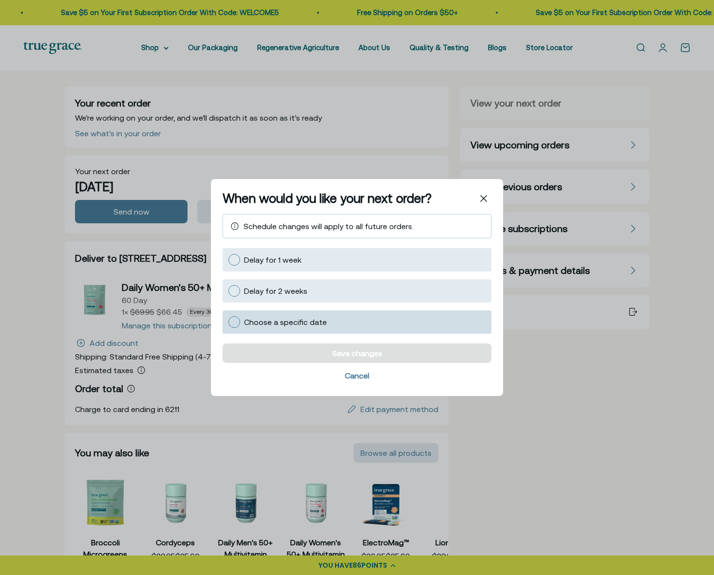
click at [251, 321] on span "Choose a specific date" at bounding box center [285, 322] width 83 height 9
click at [228, 322] on input "Choose a specific date" at bounding box center [228, 322] width 0 height 0
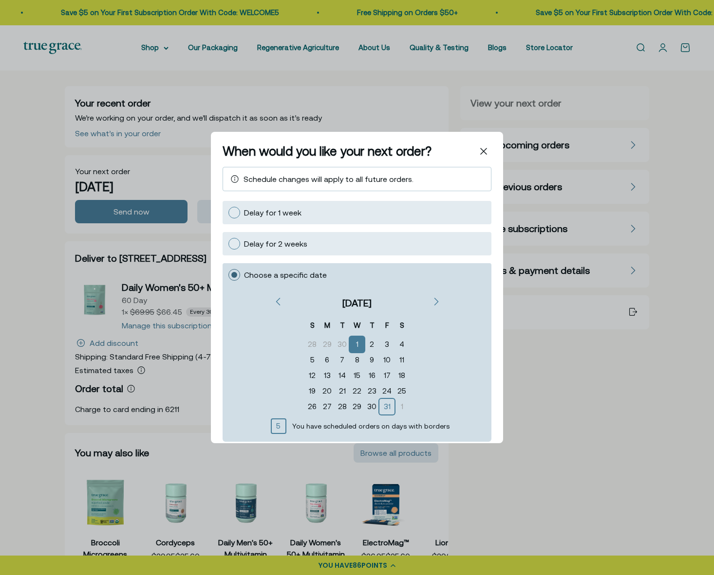
scroll to position [1, 0]
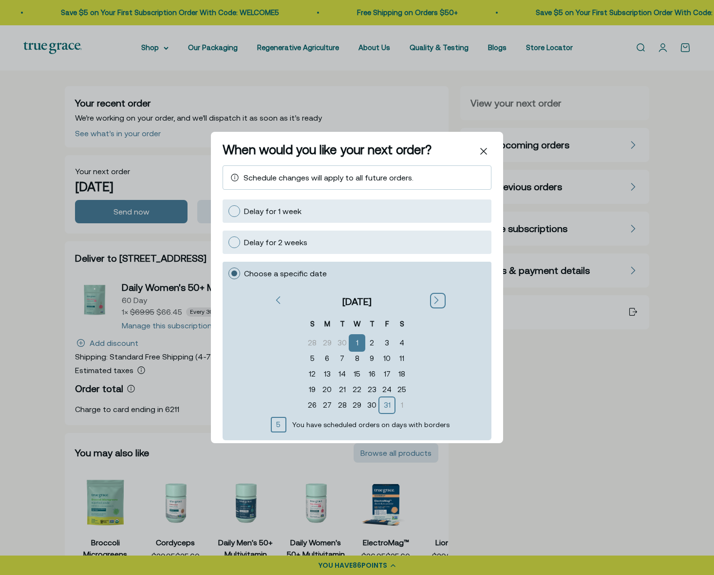
click at [434, 296] on icon "Next" at bounding box center [436, 300] width 5 height 8
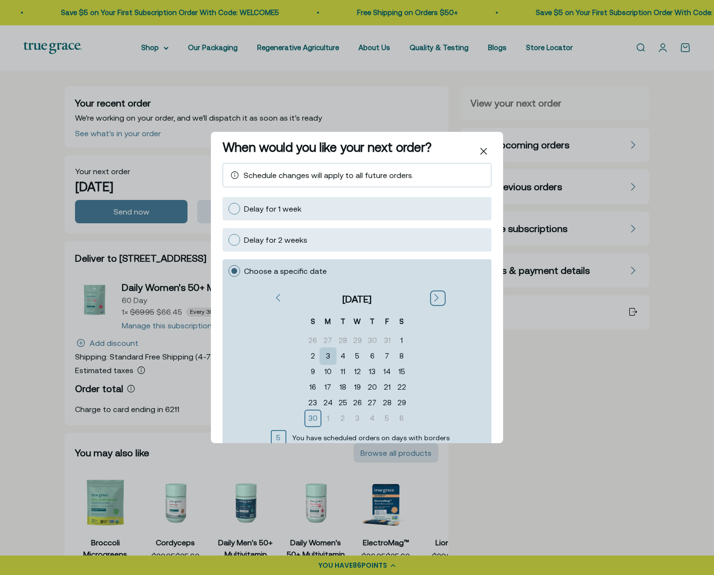
scroll to position [2, 0]
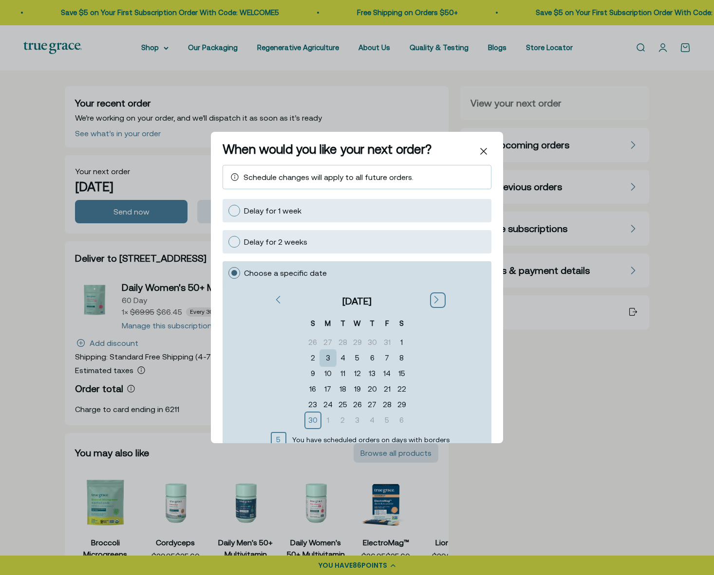
click at [333, 356] on div "3" at bounding box center [327, 358] width 15 height 16
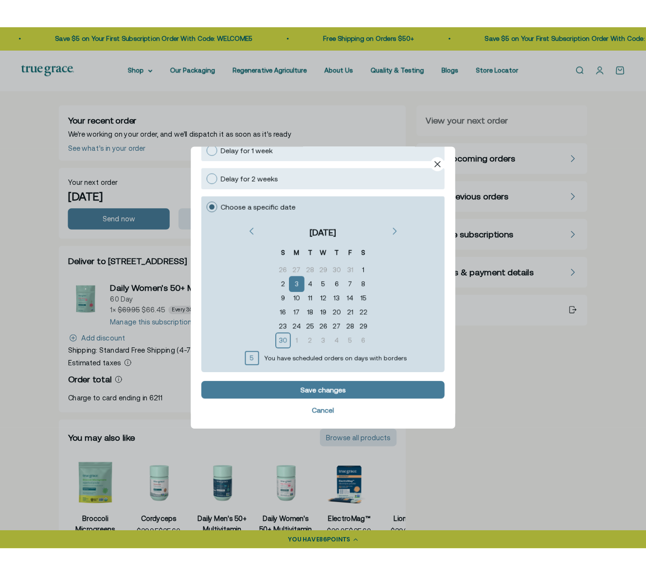
scroll to position [76, 0]
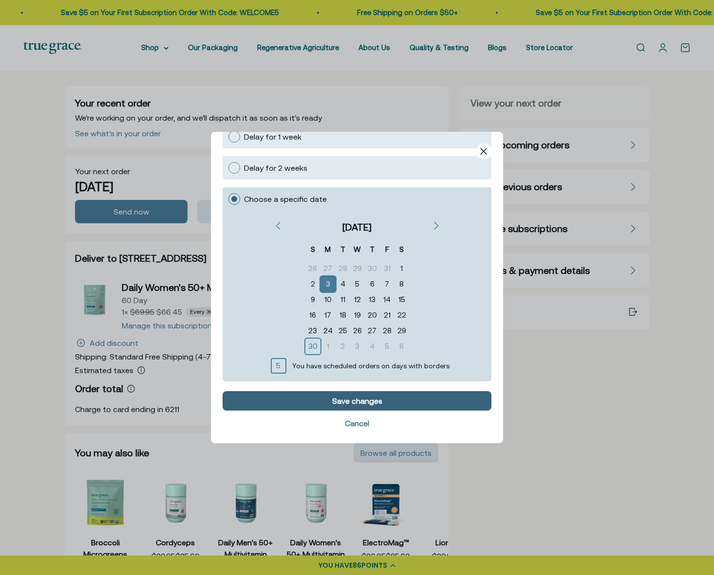
click at [357, 398] on div "Save changes" at bounding box center [357, 401] width 50 height 8
